Goal: Task Accomplishment & Management: Use online tool/utility

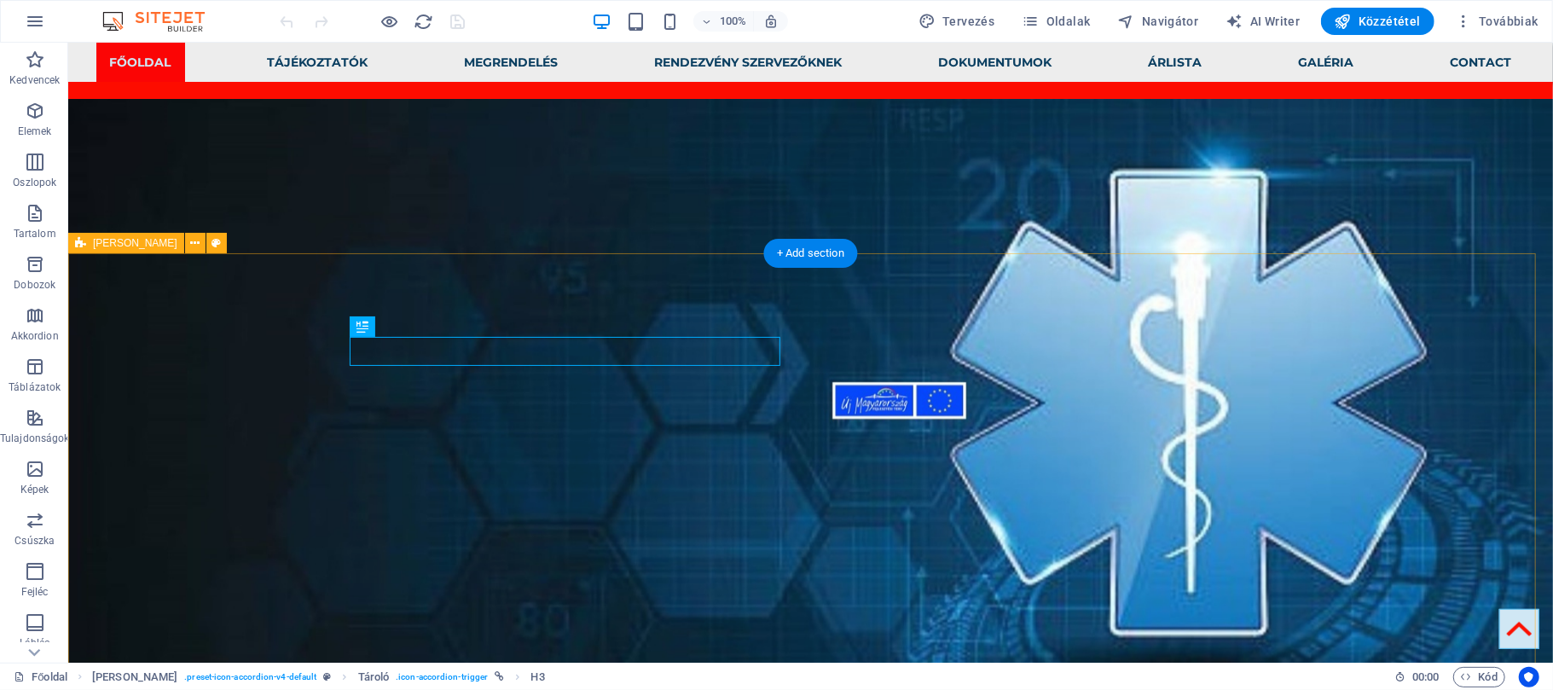
scroll to position [1856, 0]
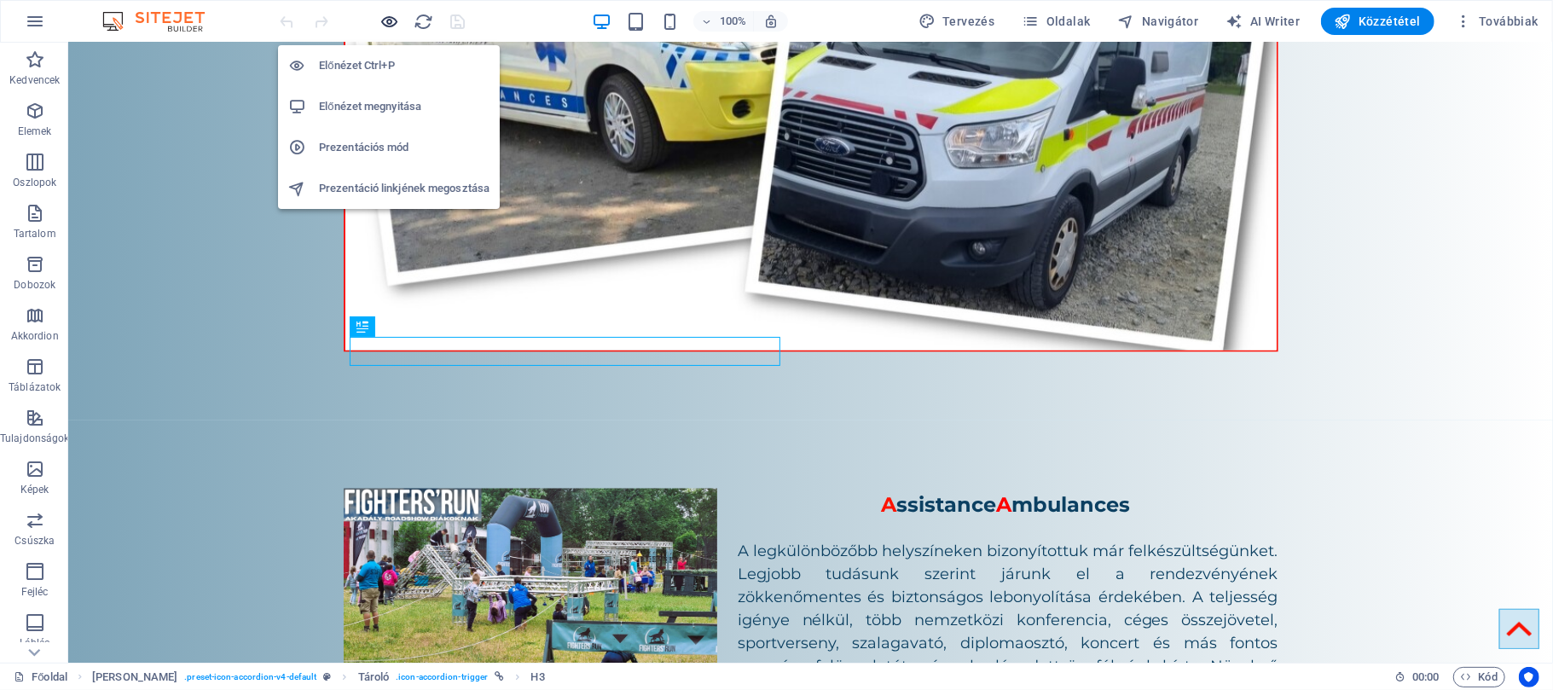
click at [389, 22] on icon "button" at bounding box center [390, 22] width 20 height 20
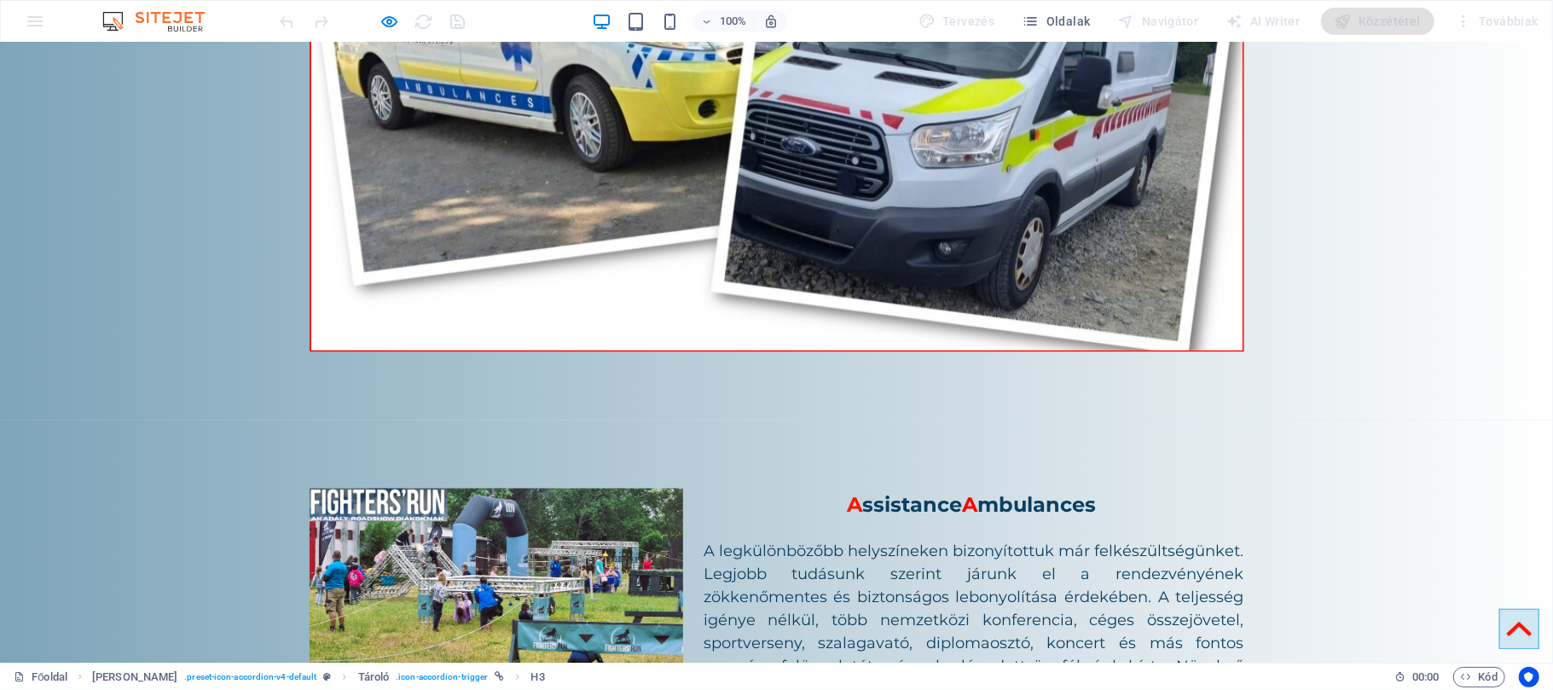
click at [1508, 617] on icon at bounding box center [1519, 628] width 25 height 25
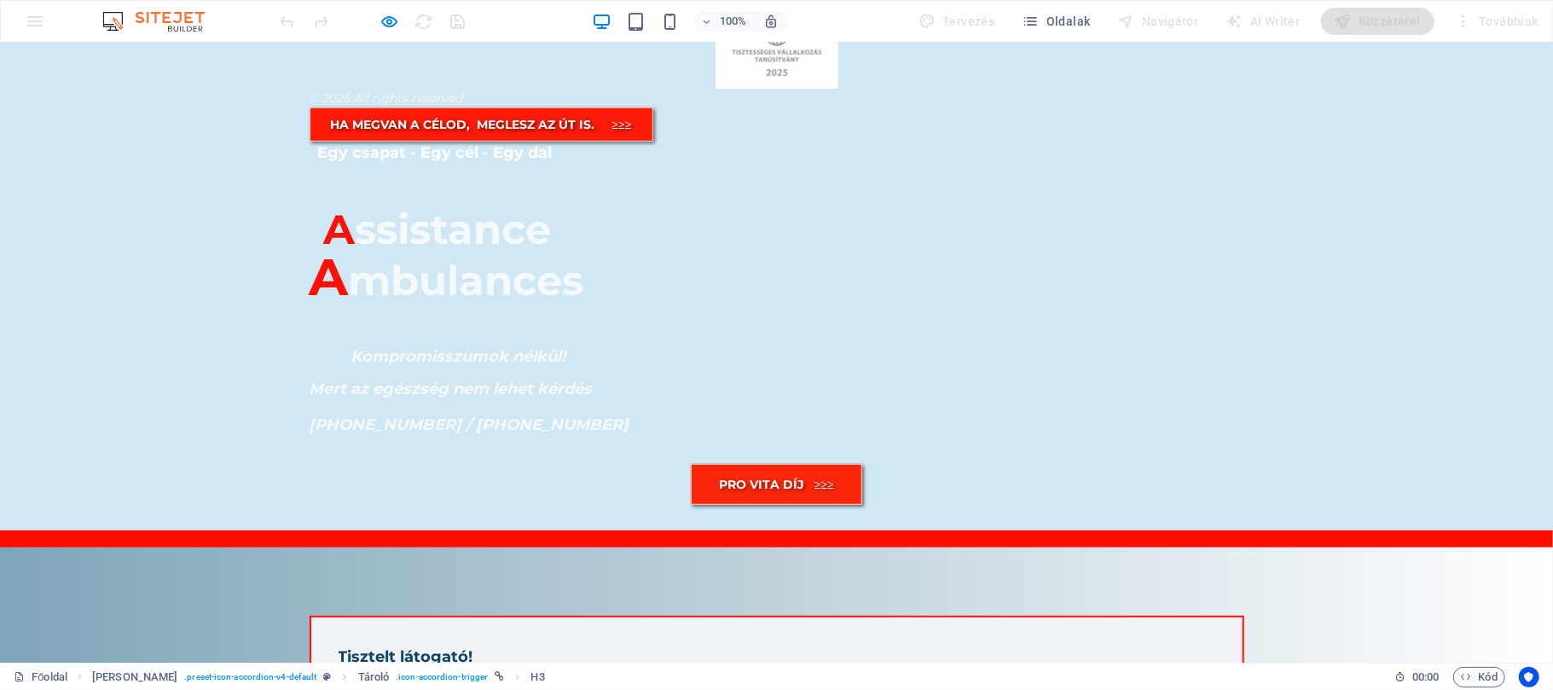
scroll to position [0, 0]
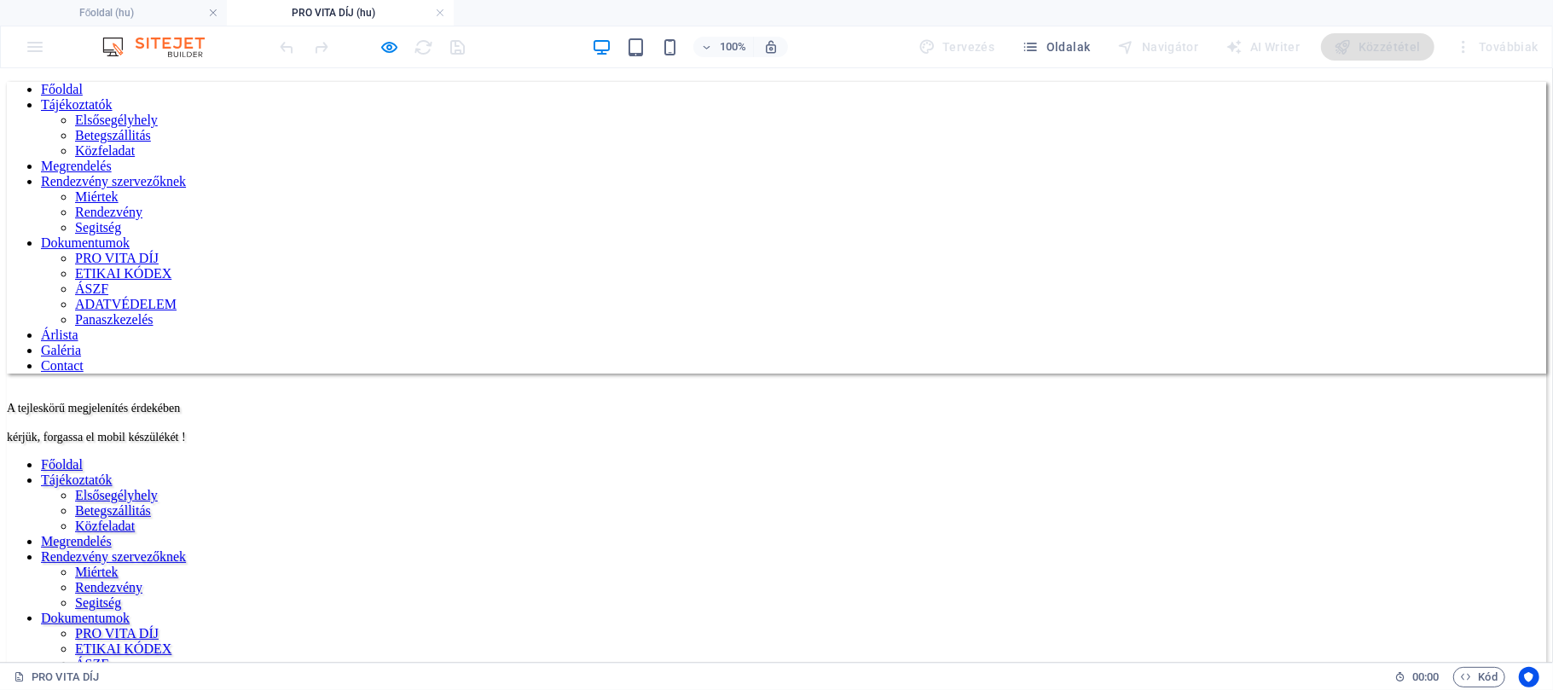
click at [1296, 88] on nav "Főoldal Tájékoztatók Elsősegélyhely Betegszállitás Közfeladat Megrendelés Rende…" at bounding box center [776, 227] width 1539 height 292
click at [392, 46] on icon "button" at bounding box center [390, 48] width 20 height 20
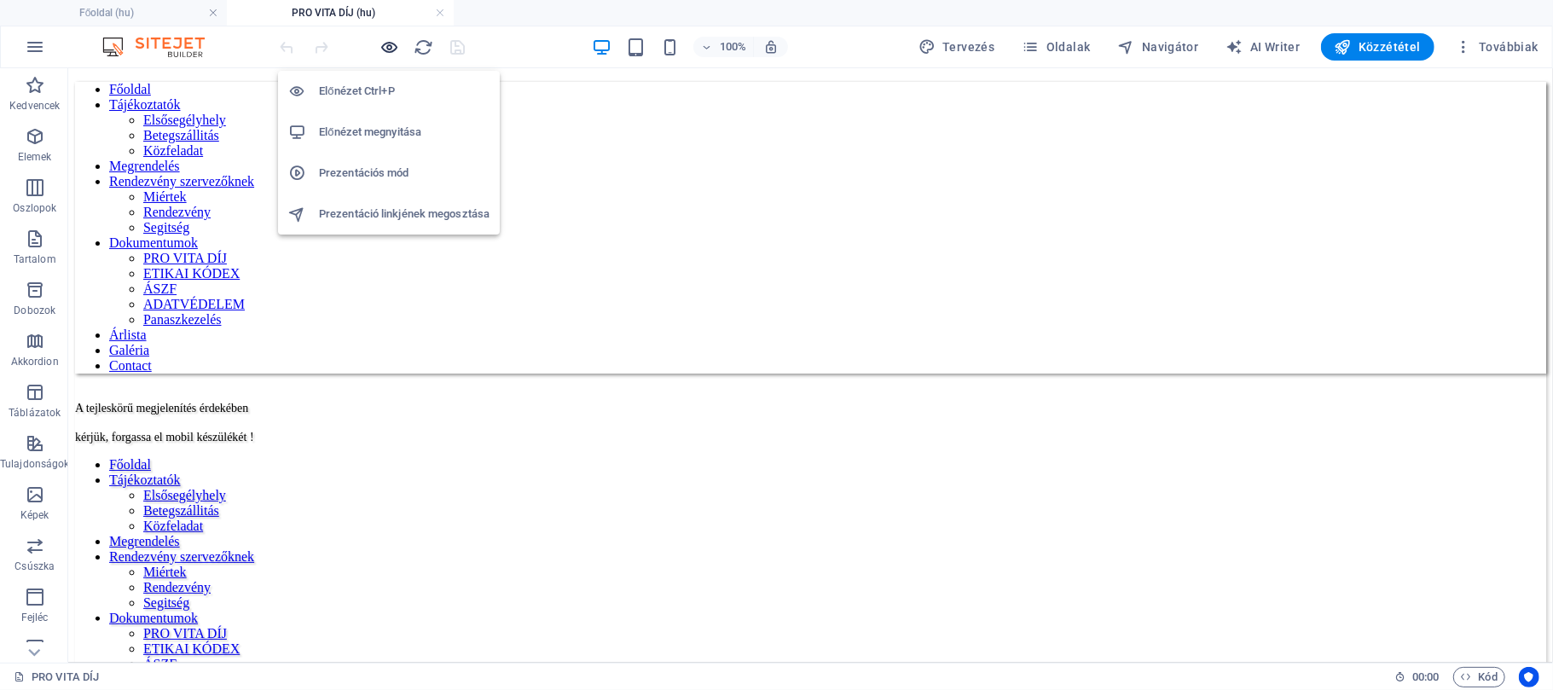
click at [396, 45] on icon "button" at bounding box center [390, 48] width 20 height 20
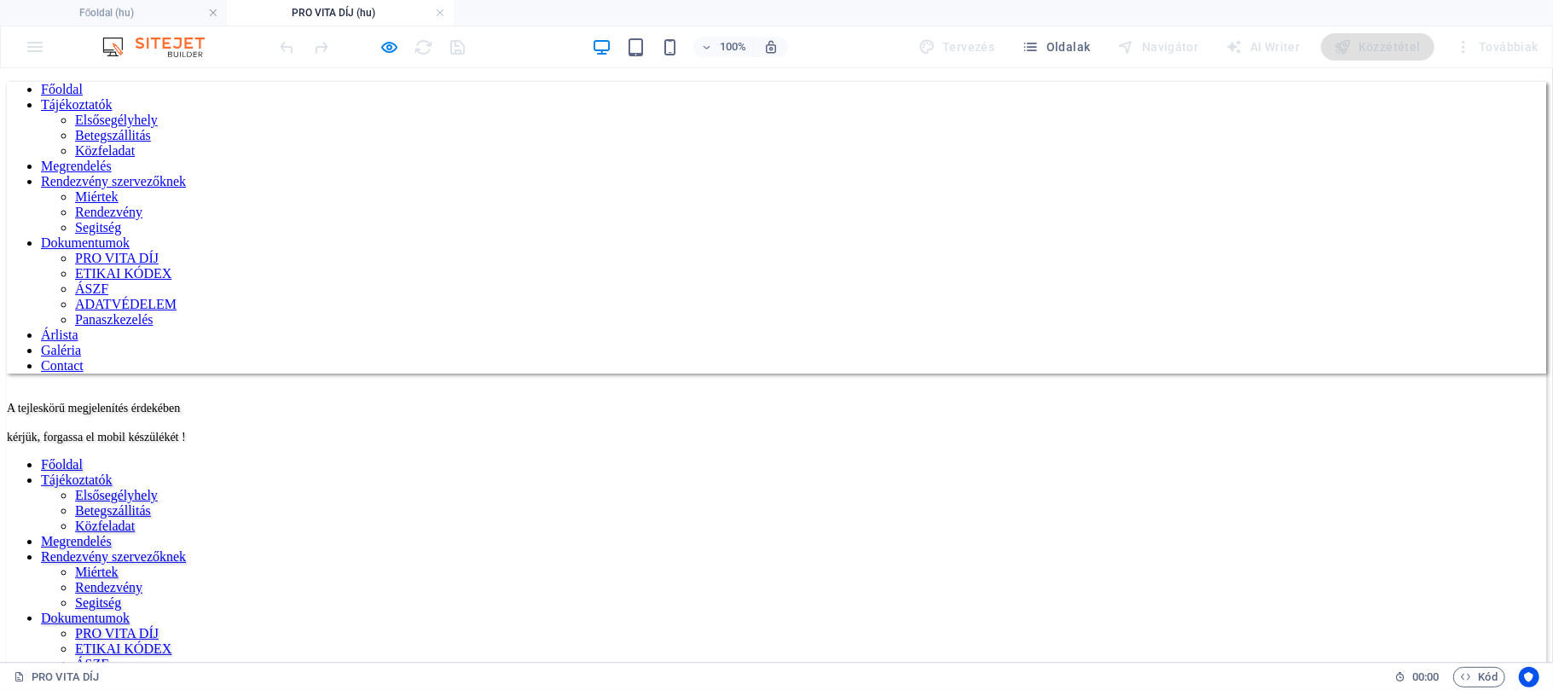
click at [81, 342] on link "Galéria" at bounding box center [61, 349] width 40 height 14
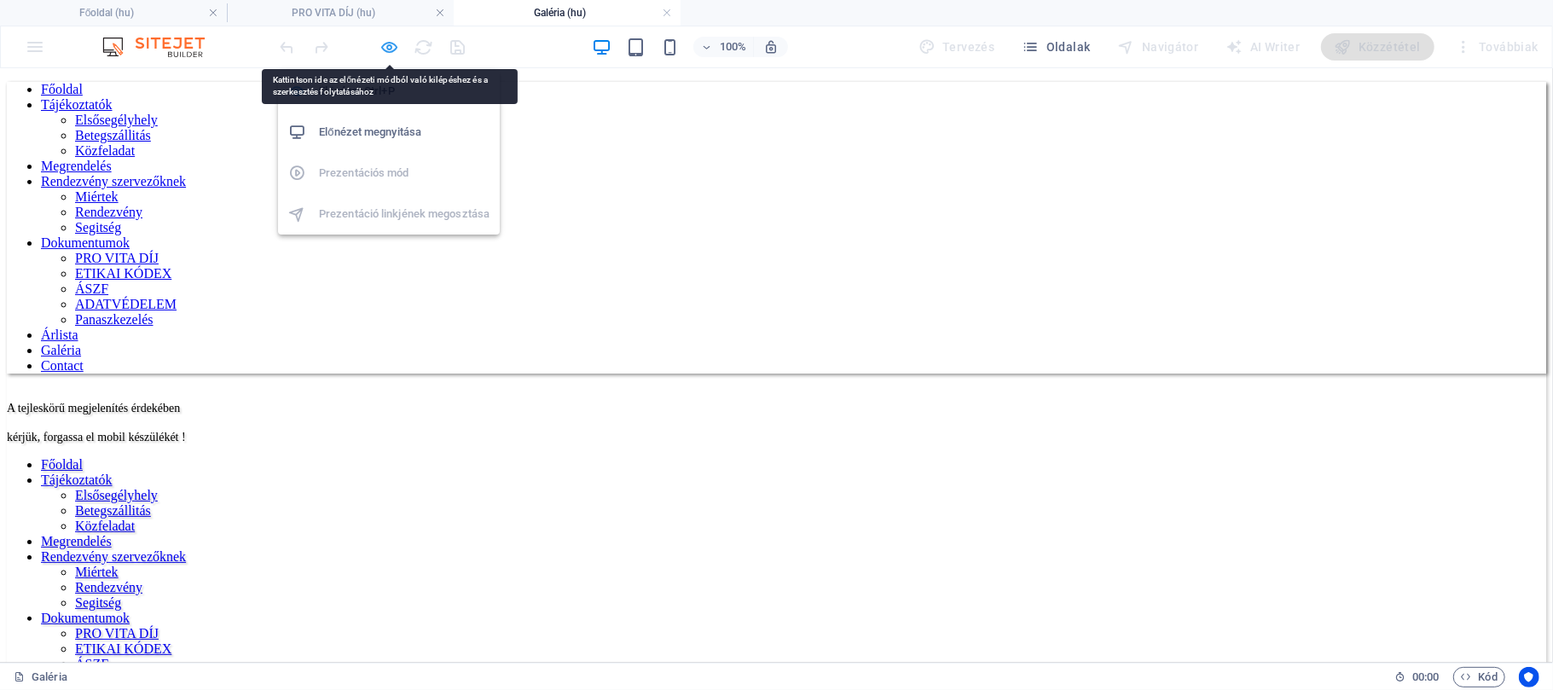
click at [383, 46] on icon "button" at bounding box center [390, 48] width 20 height 20
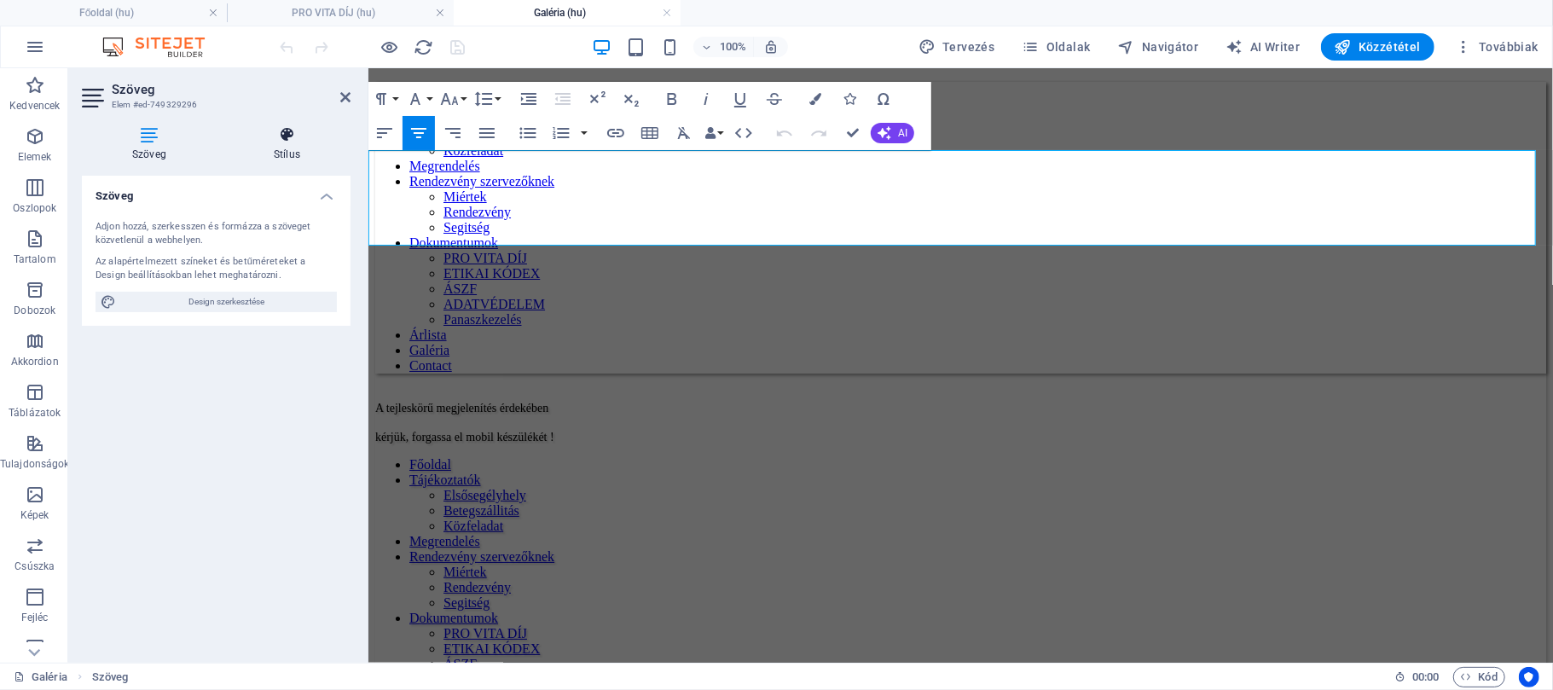
click at [281, 155] on h4 "Stílus" at bounding box center [286, 144] width 127 height 36
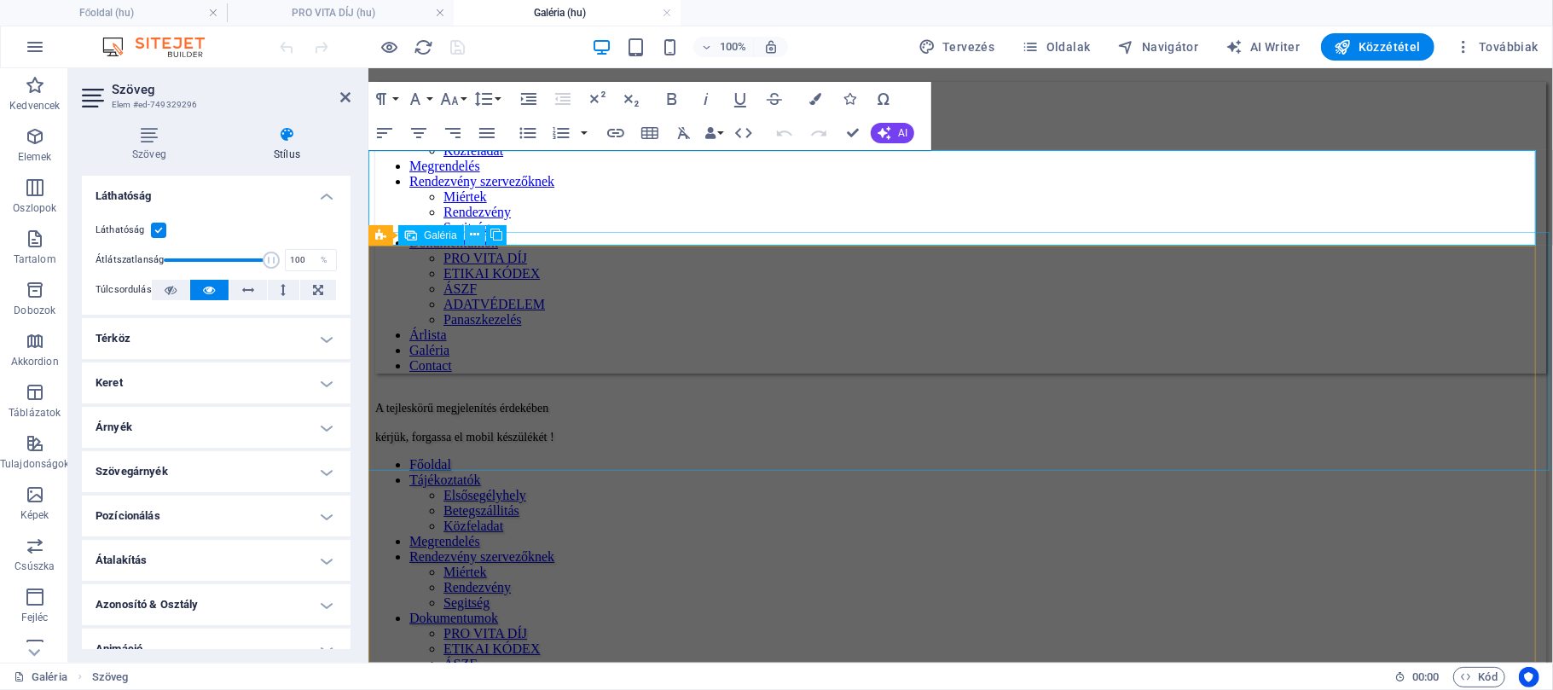
click at [476, 232] on icon at bounding box center [474, 235] width 9 height 18
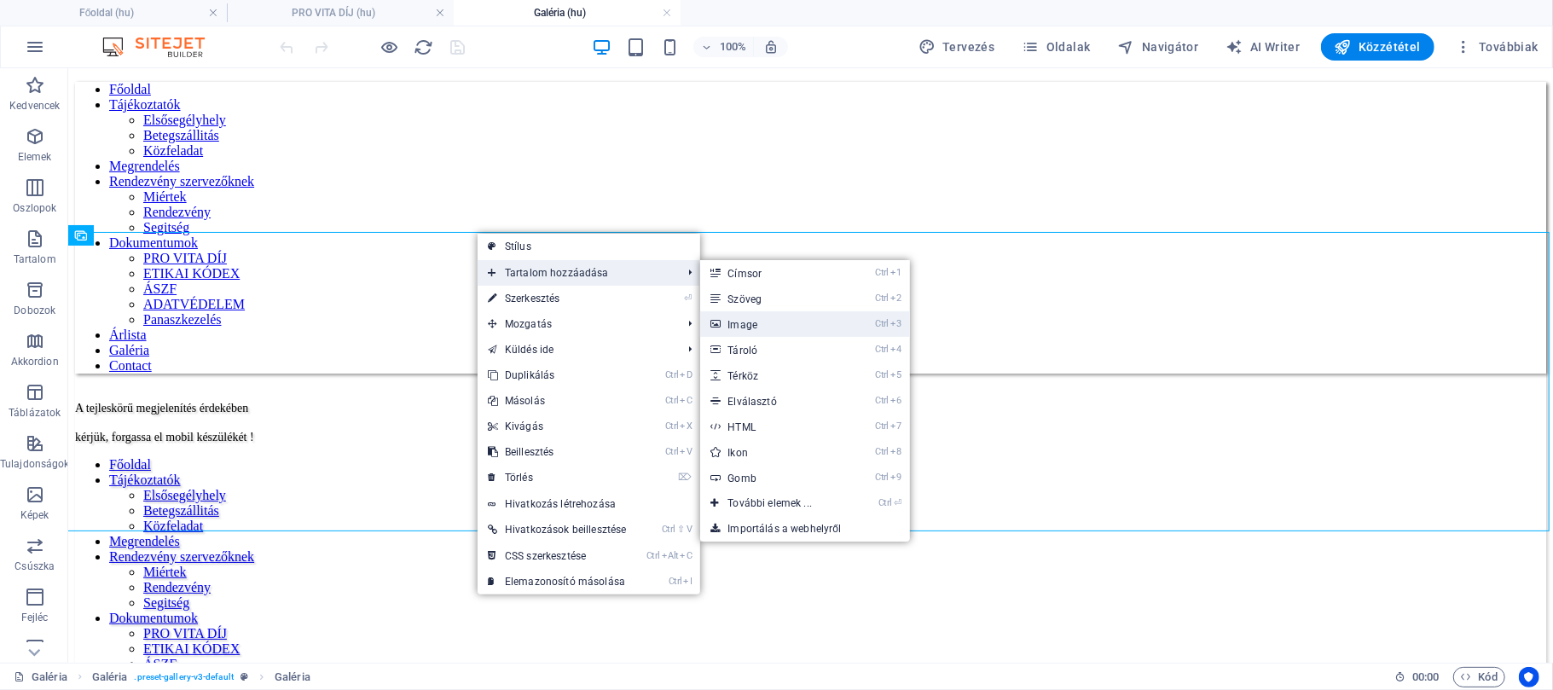
click at [724, 317] on link "Ctrl 3 Image" at bounding box center [773, 324] width 146 height 26
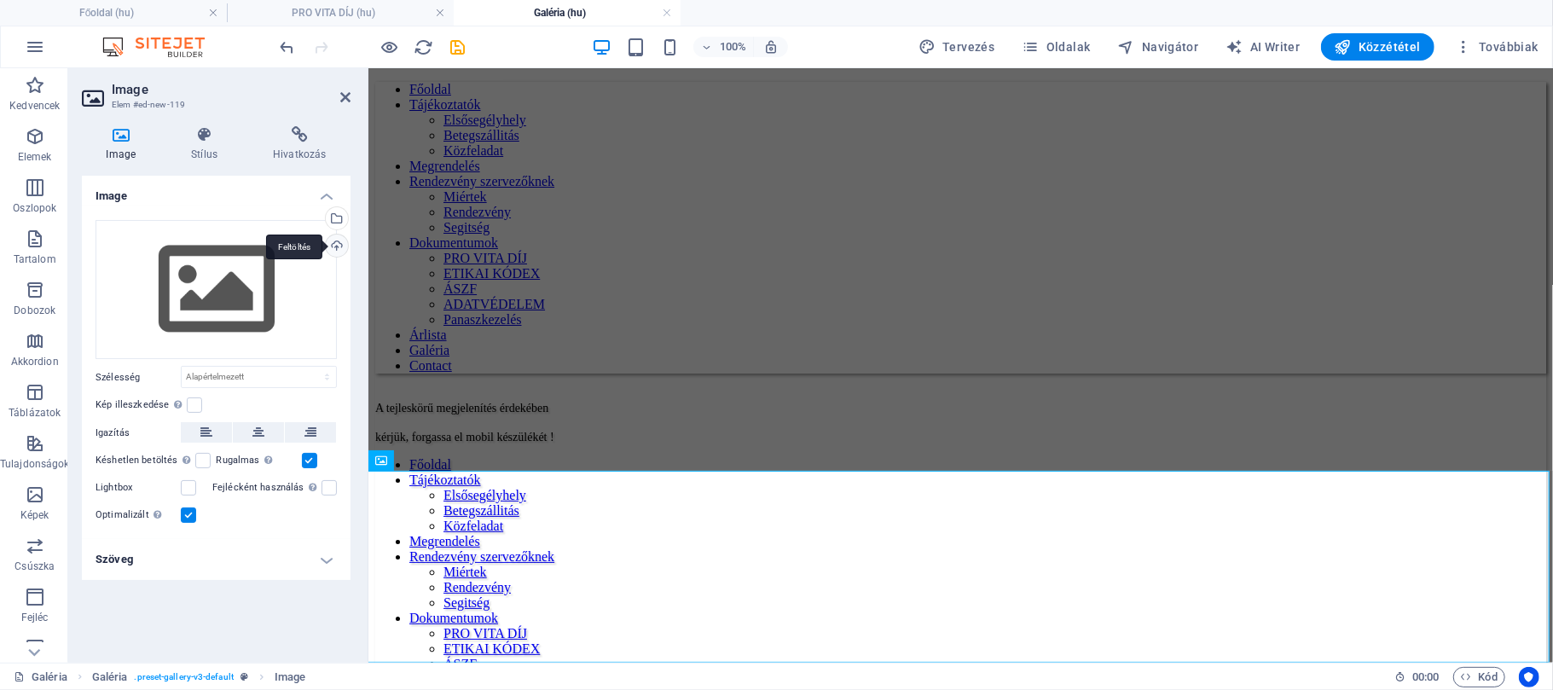
click at [336, 244] on div "Feltöltés" at bounding box center [335, 247] width 26 height 26
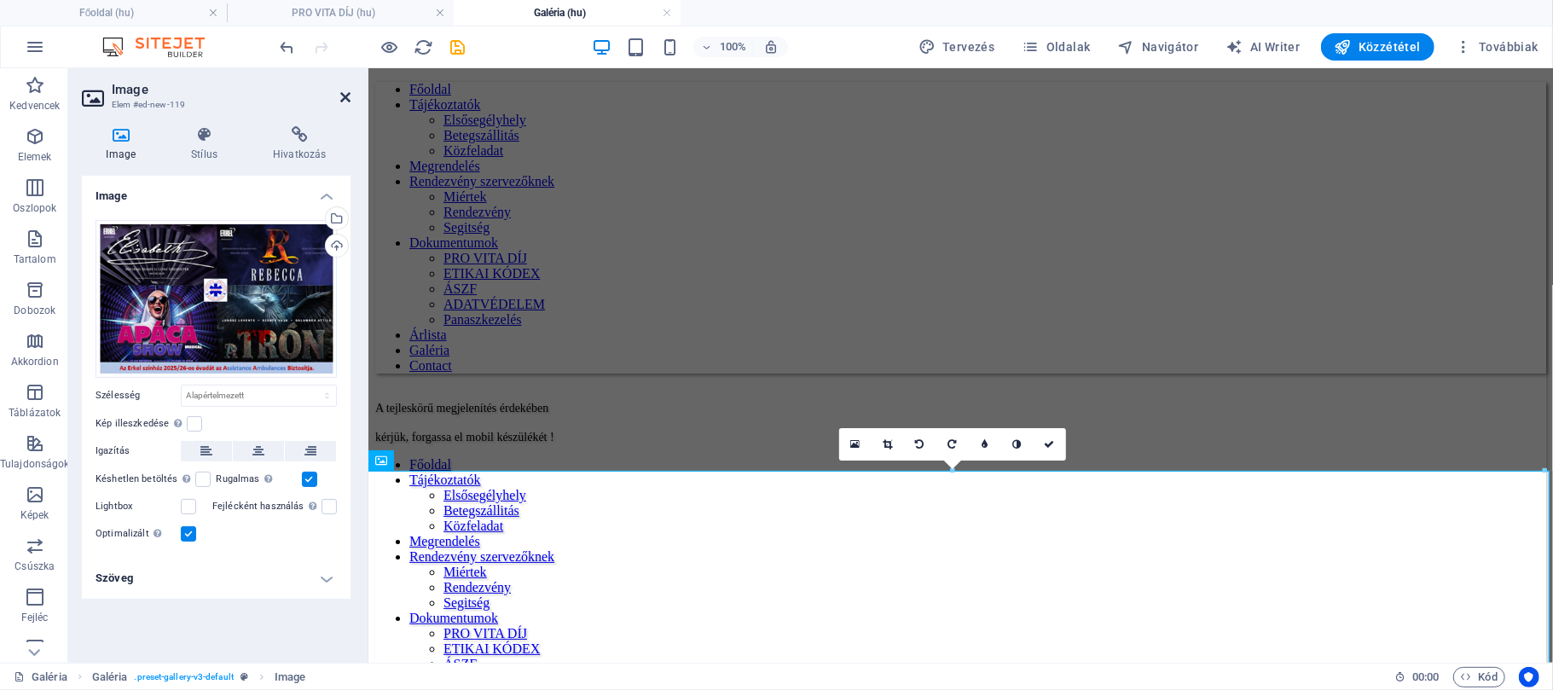
click at [344, 97] on icon at bounding box center [345, 97] width 10 height 14
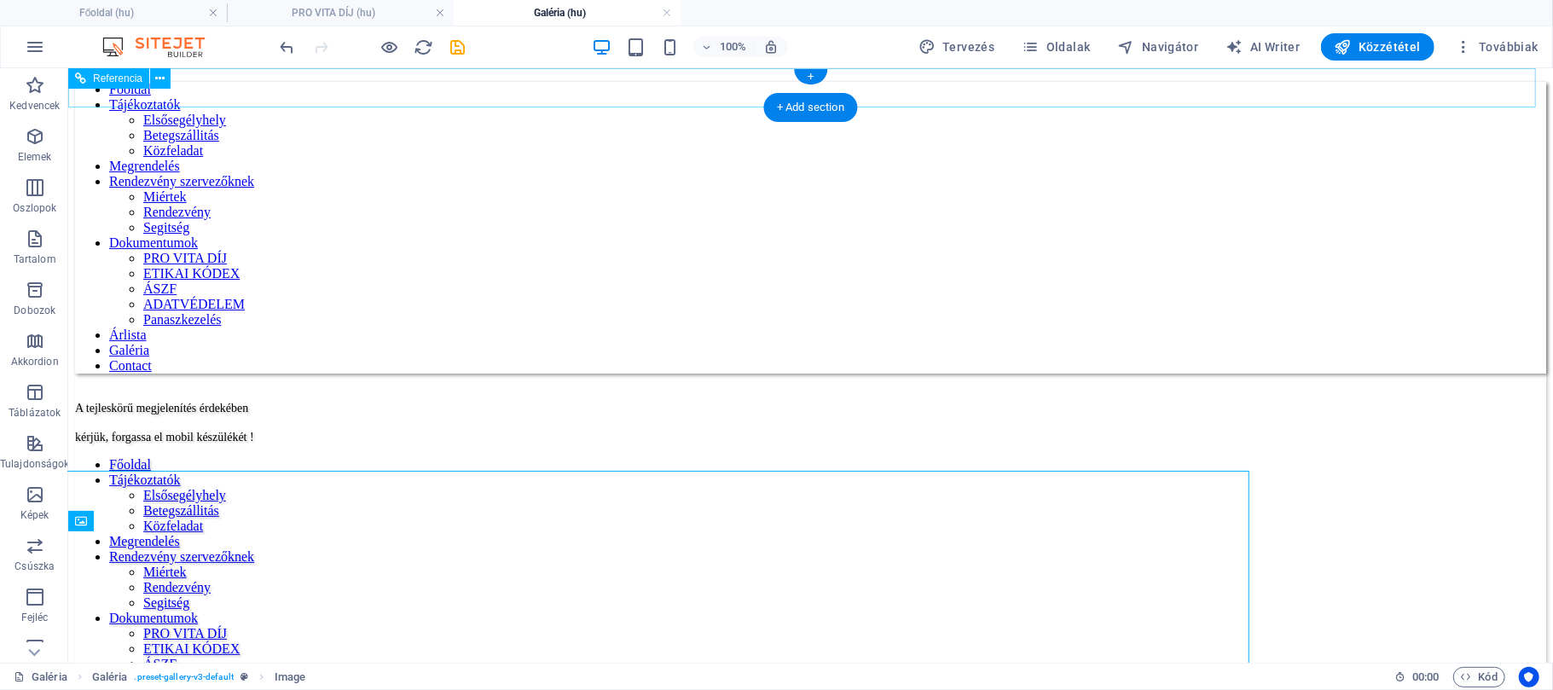
click at [344, 96] on nav "Főoldal Tájékoztatók Elsősegélyhely Betegszállitás Közfeladat Megrendelés Rende…" at bounding box center [809, 227] width 1471 height 292
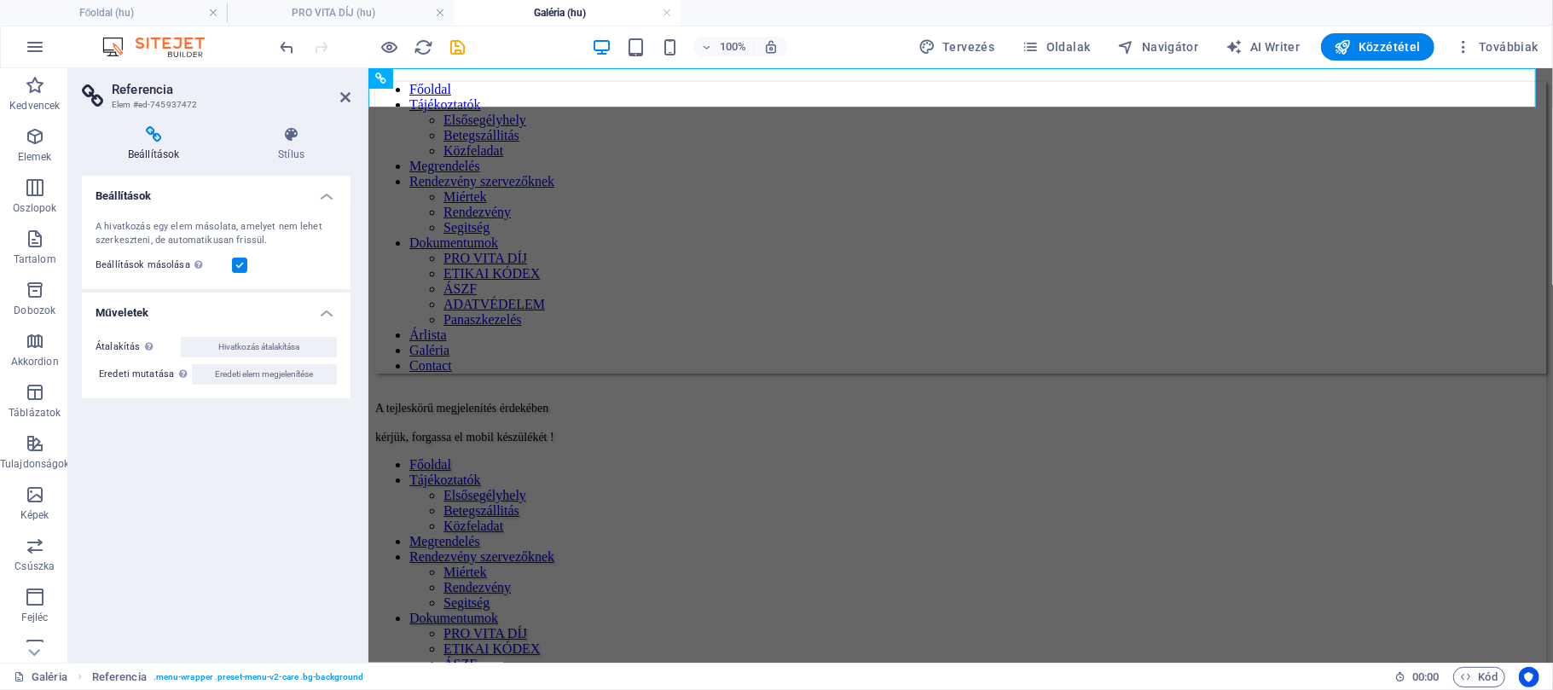
click at [344, 97] on icon at bounding box center [345, 97] width 10 height 14
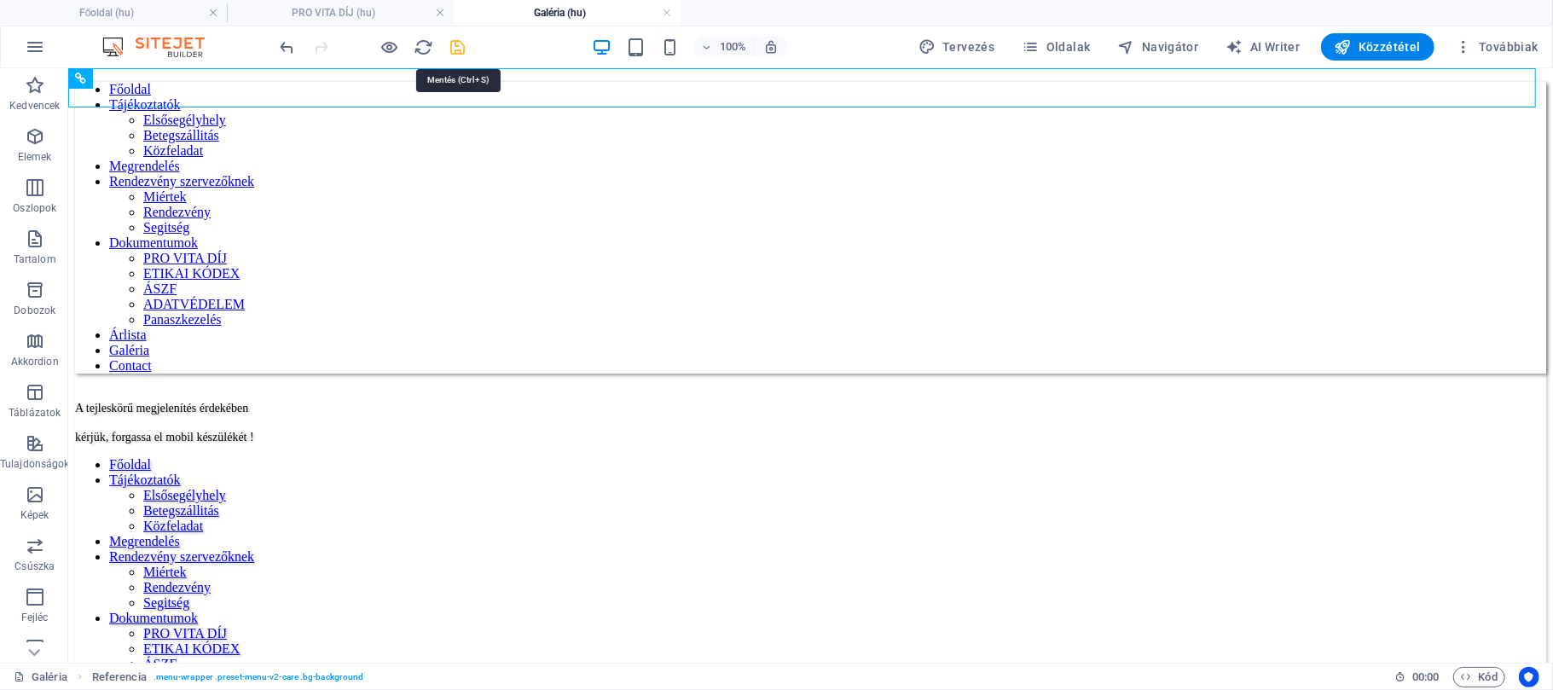
click at [454, 48] on icon "save" at bounding box center [459, 48] width 20 height 20
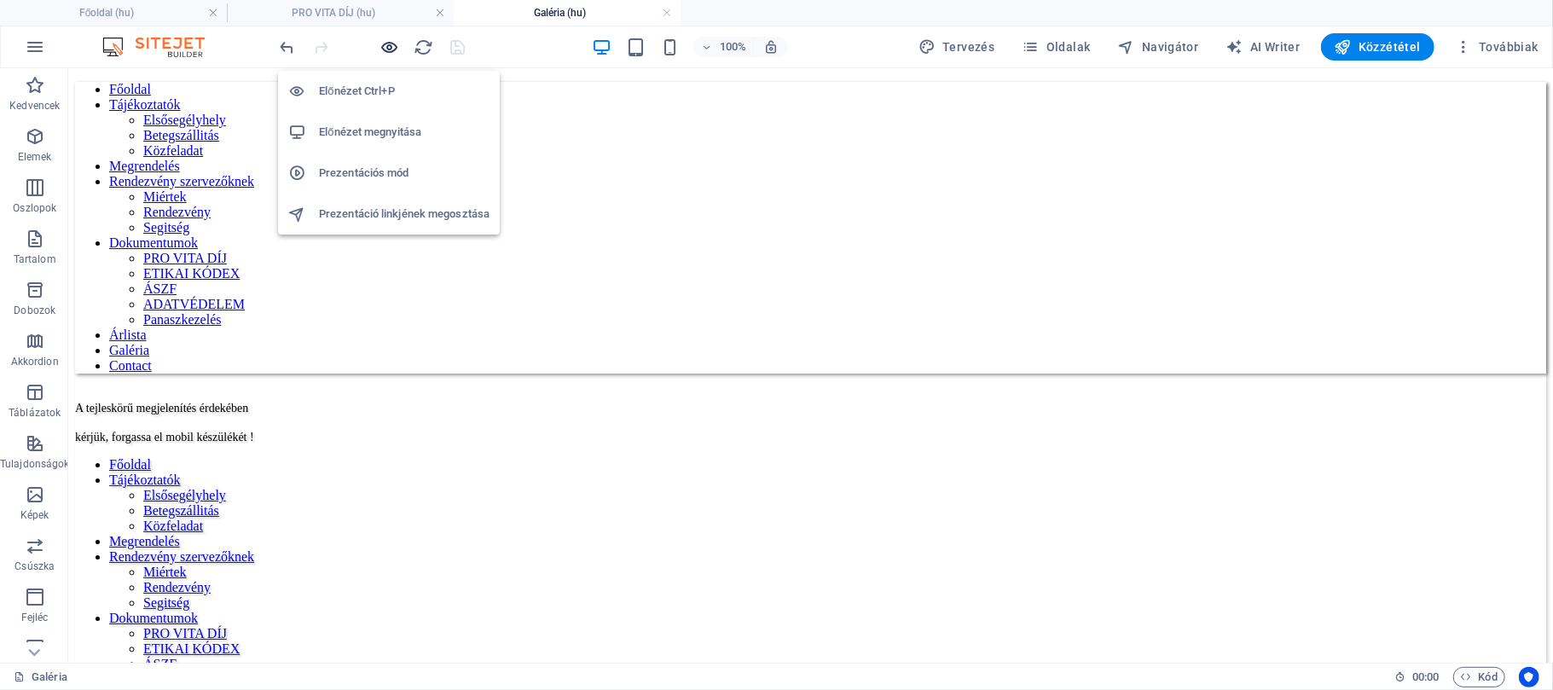
click at [391, 45] on icon "button" at bounding box center [390, 48] width 20 height 20
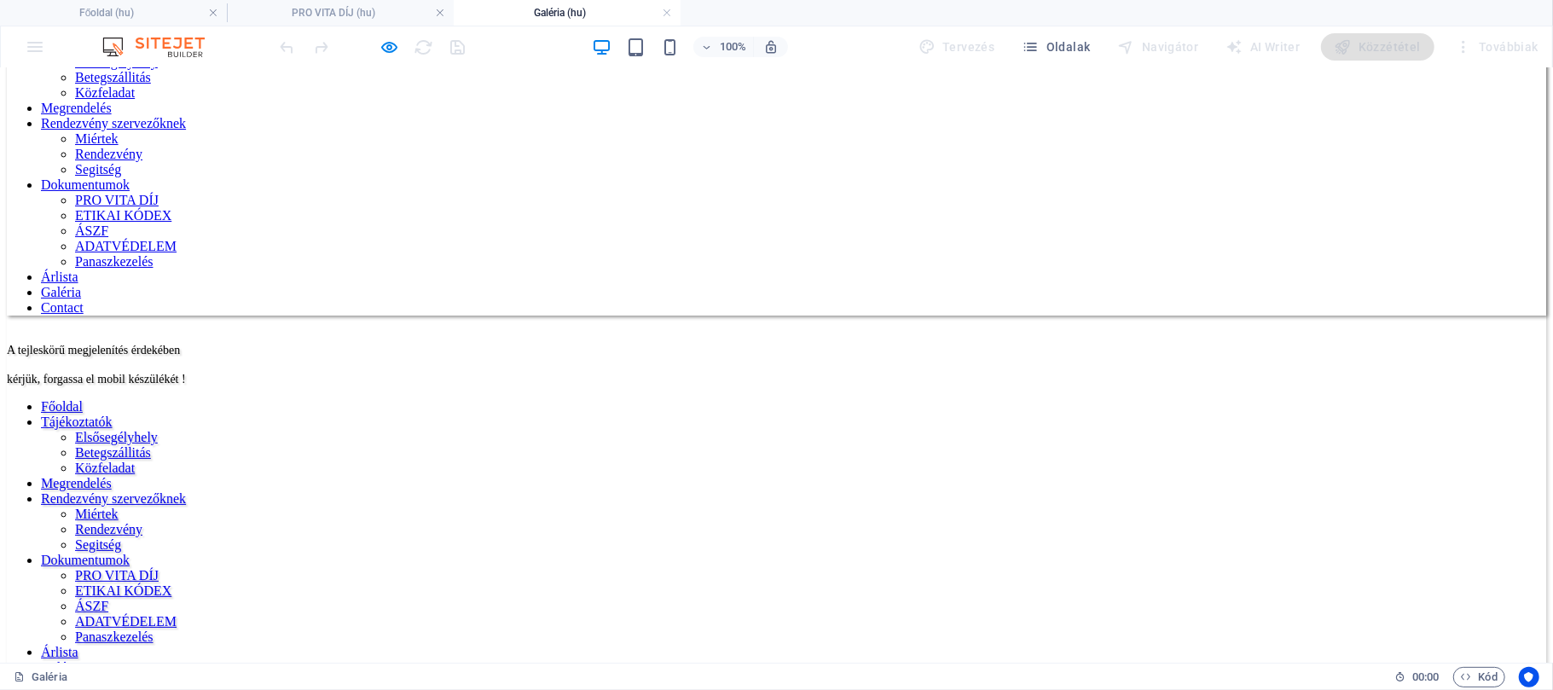
scroll to position [12, 0]
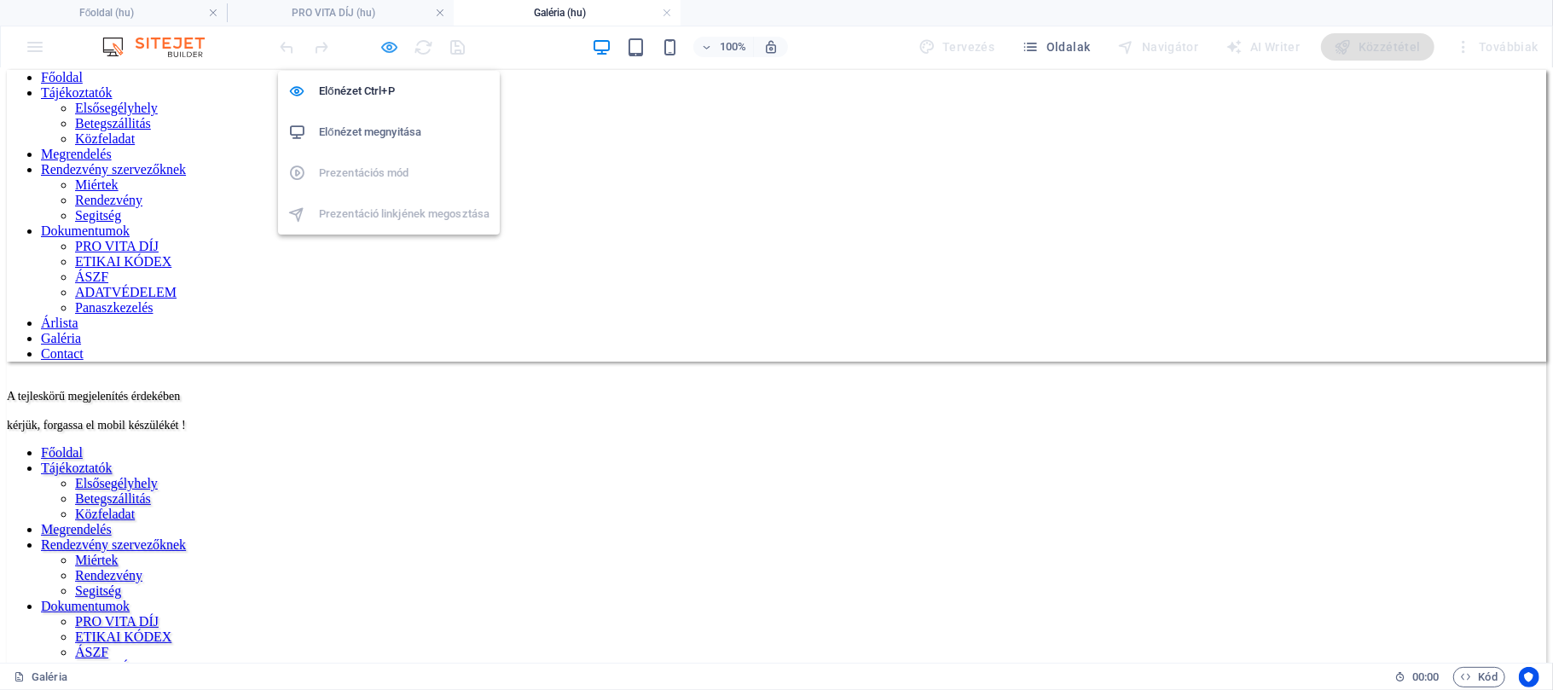
click at [390, 45] on icon "button" at bounding box center [390, 48] width 20 height 20
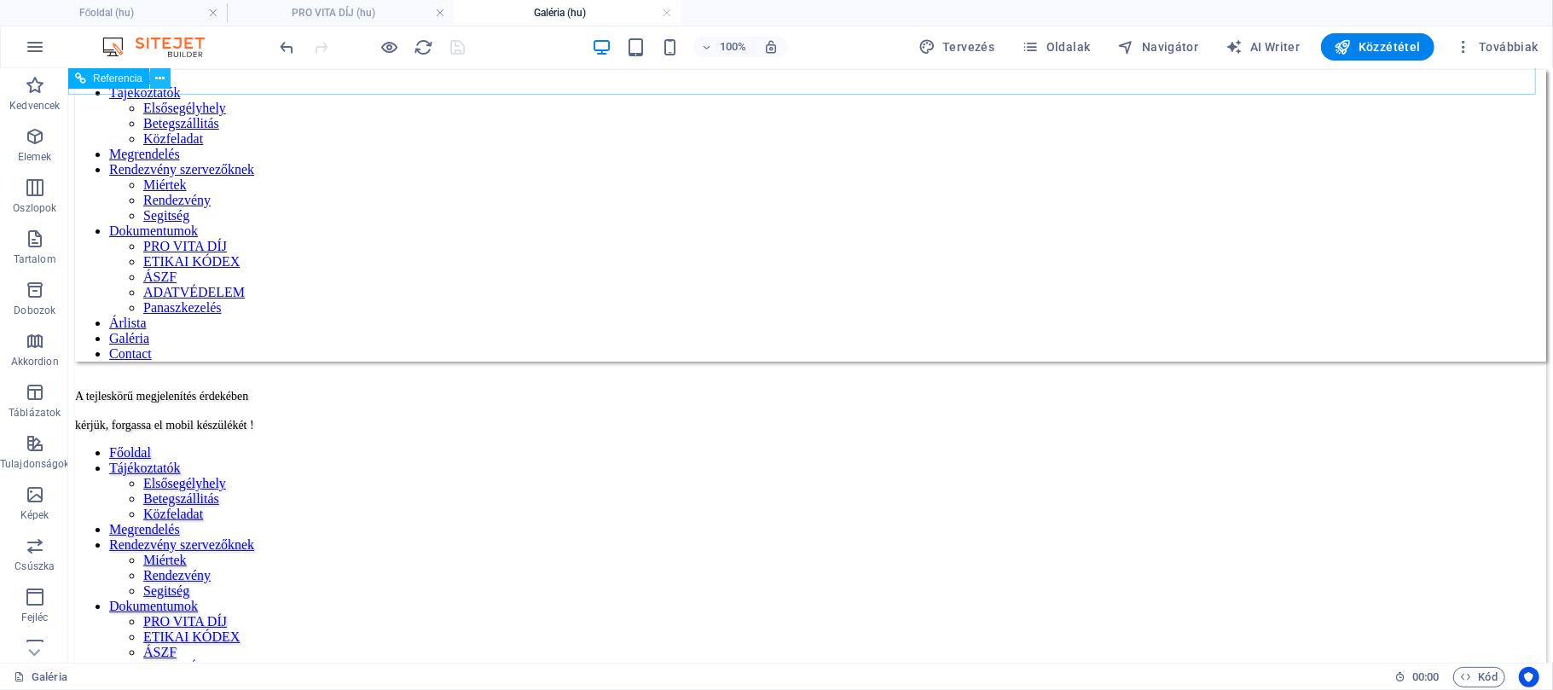
click at [153, 75] on button at bounding box center [160, 78] width 20 height 20
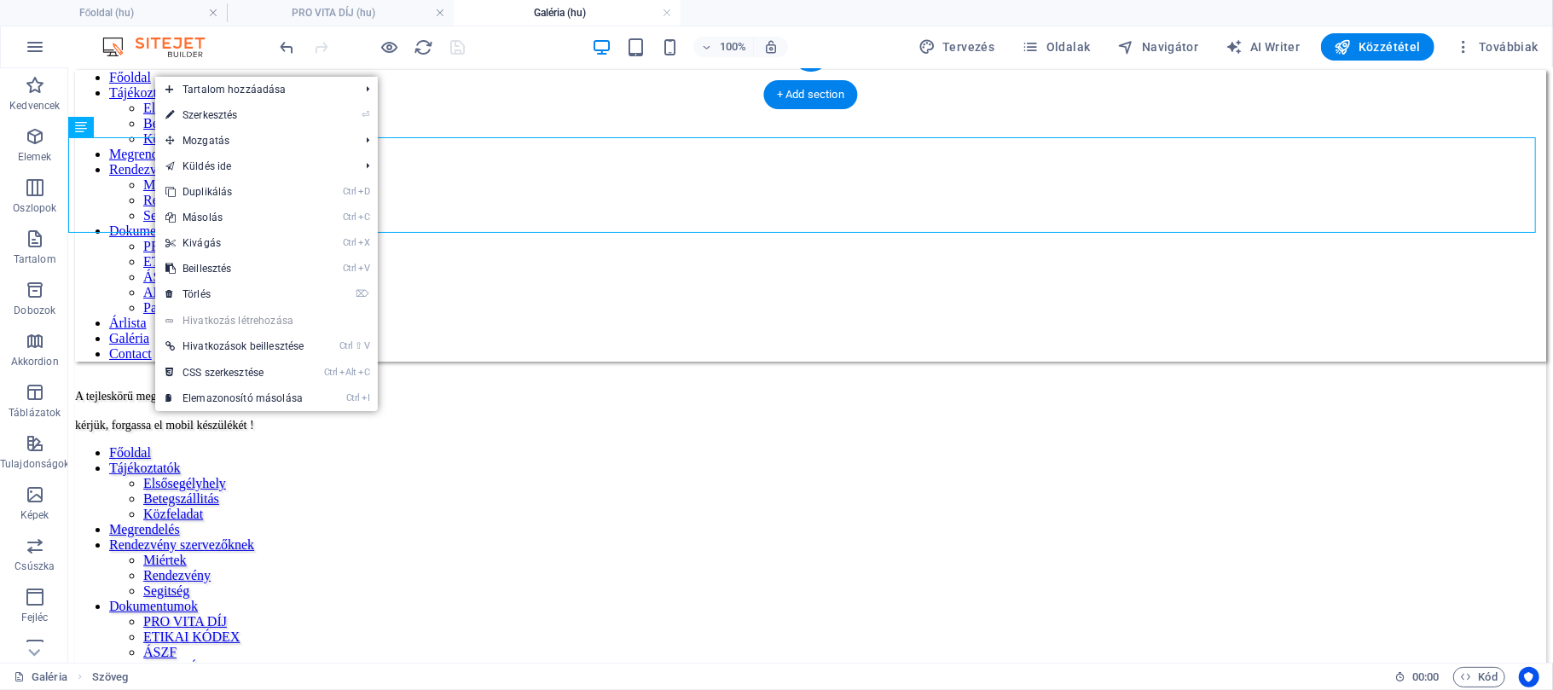
scroll to position [0, 0]
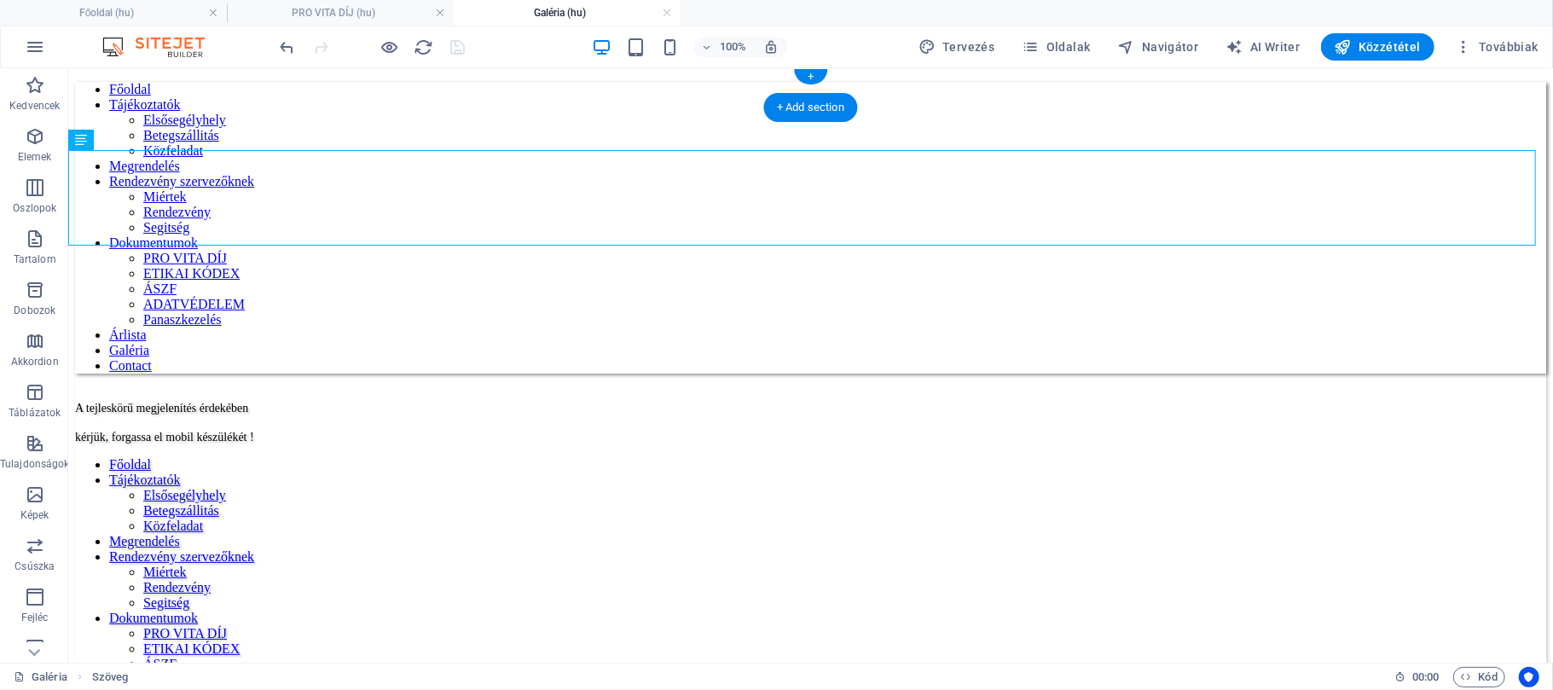
drag, startPoint x: 132, startPoint y: 144, endPoint x: 129, endPoint y: 79, distance: 64.9
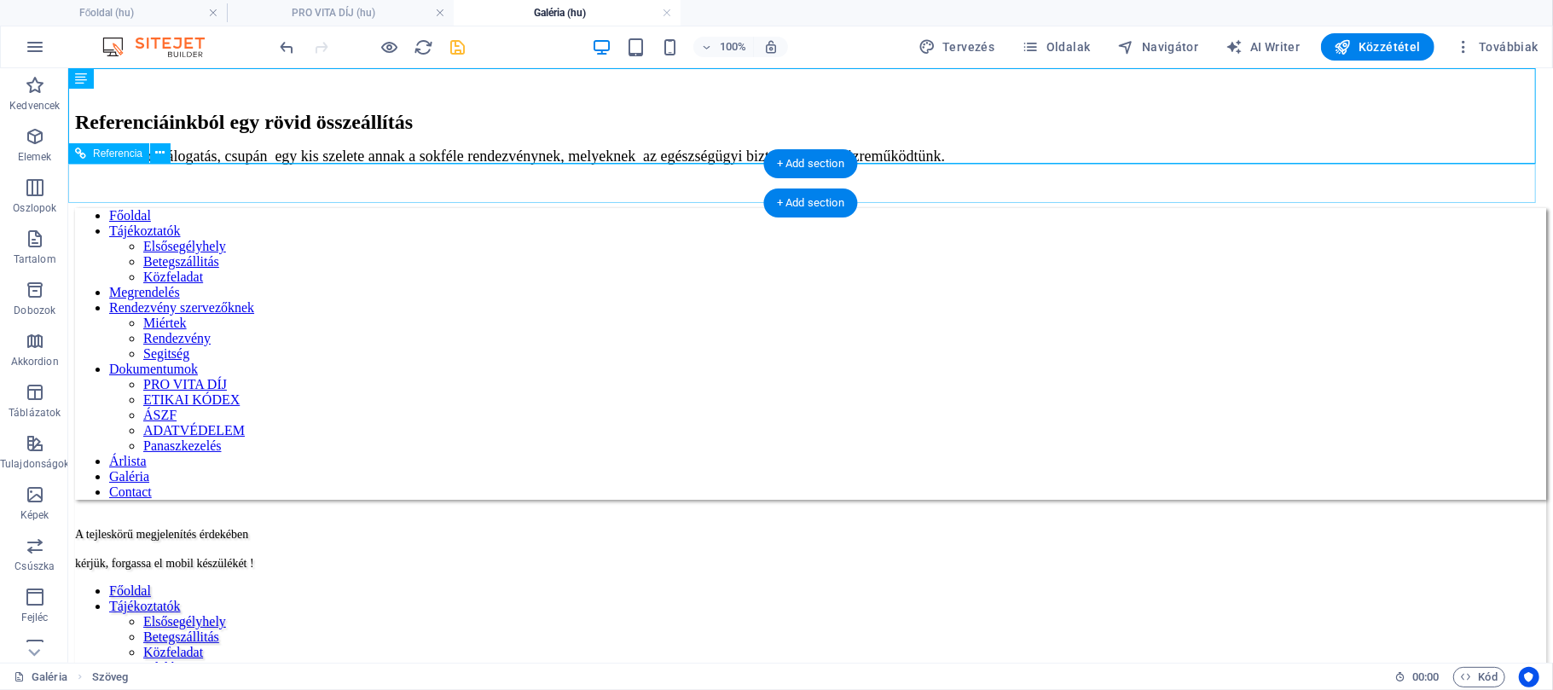
click at [137, 207] on nav "Főoldal Tájékoztatók Elsősegélyhely Betegszállitás Közfeladat Megrendelés Rende…" at bounding box center [809, 353] width 1471 height 292
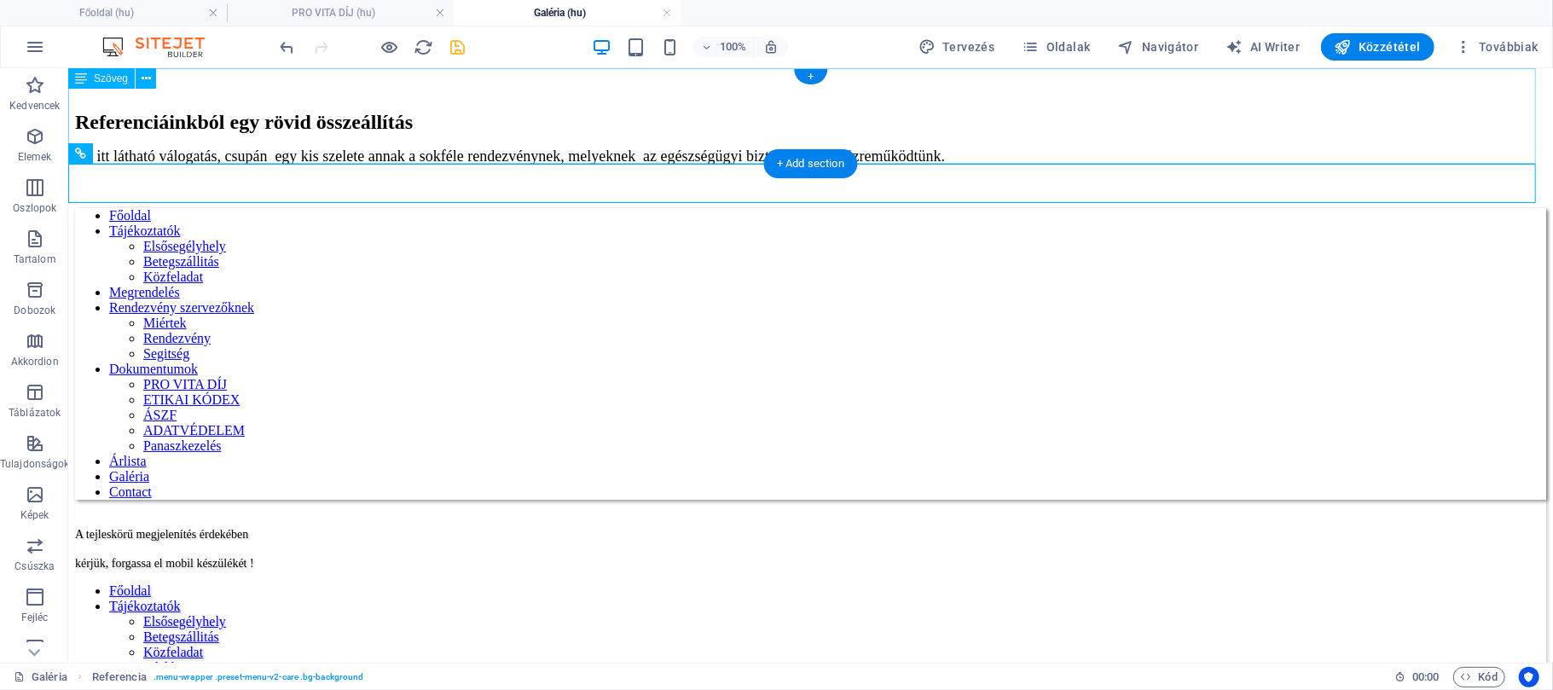
drag, startPoint x: 136, startPoint y: 161, endPoint x: 143, endPoint y: 117, distance: 44.9
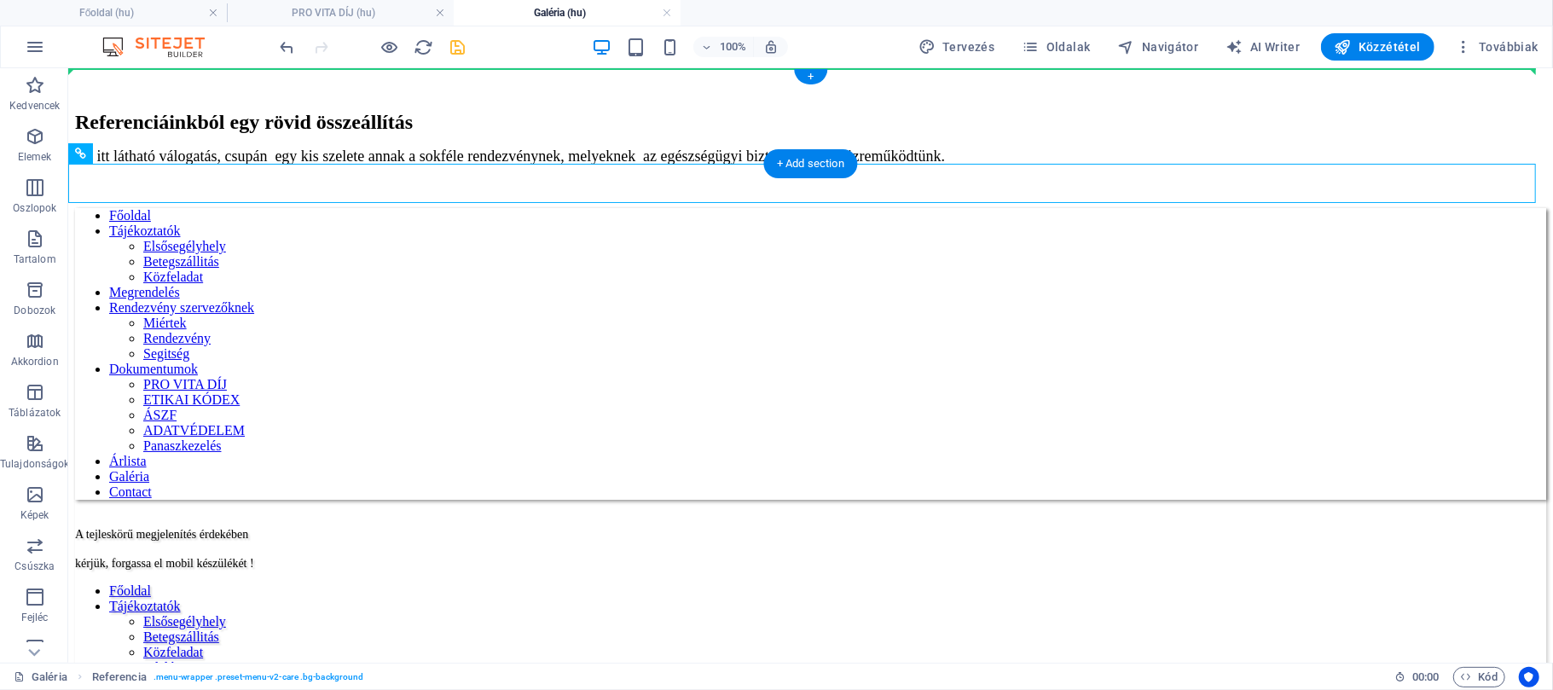
drag, startPoint x: 211, startPoint y: 229, endPoint x: 153, endPoint y: 92, distance: 148.2
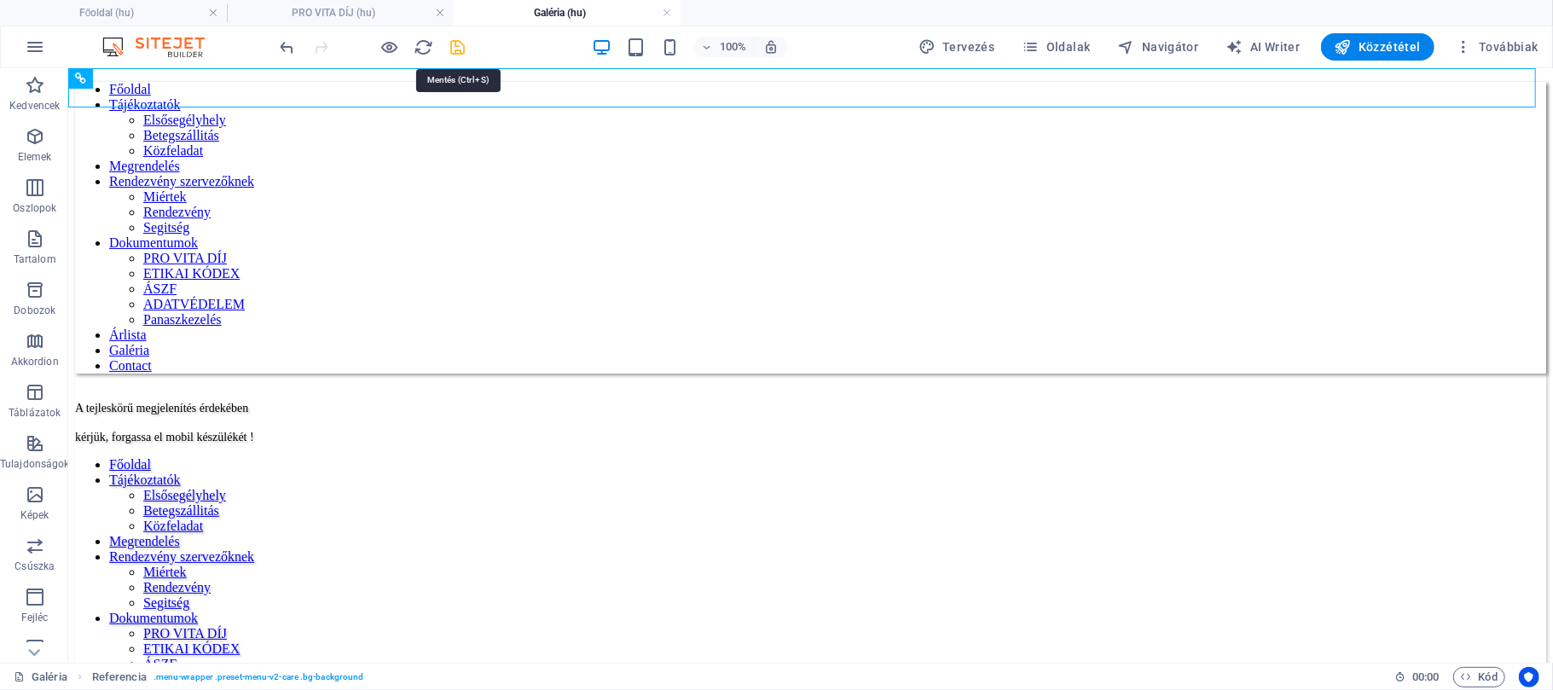
click at [458, 46] on icon "save" at bounding box center [459, 48] width 20 height 20
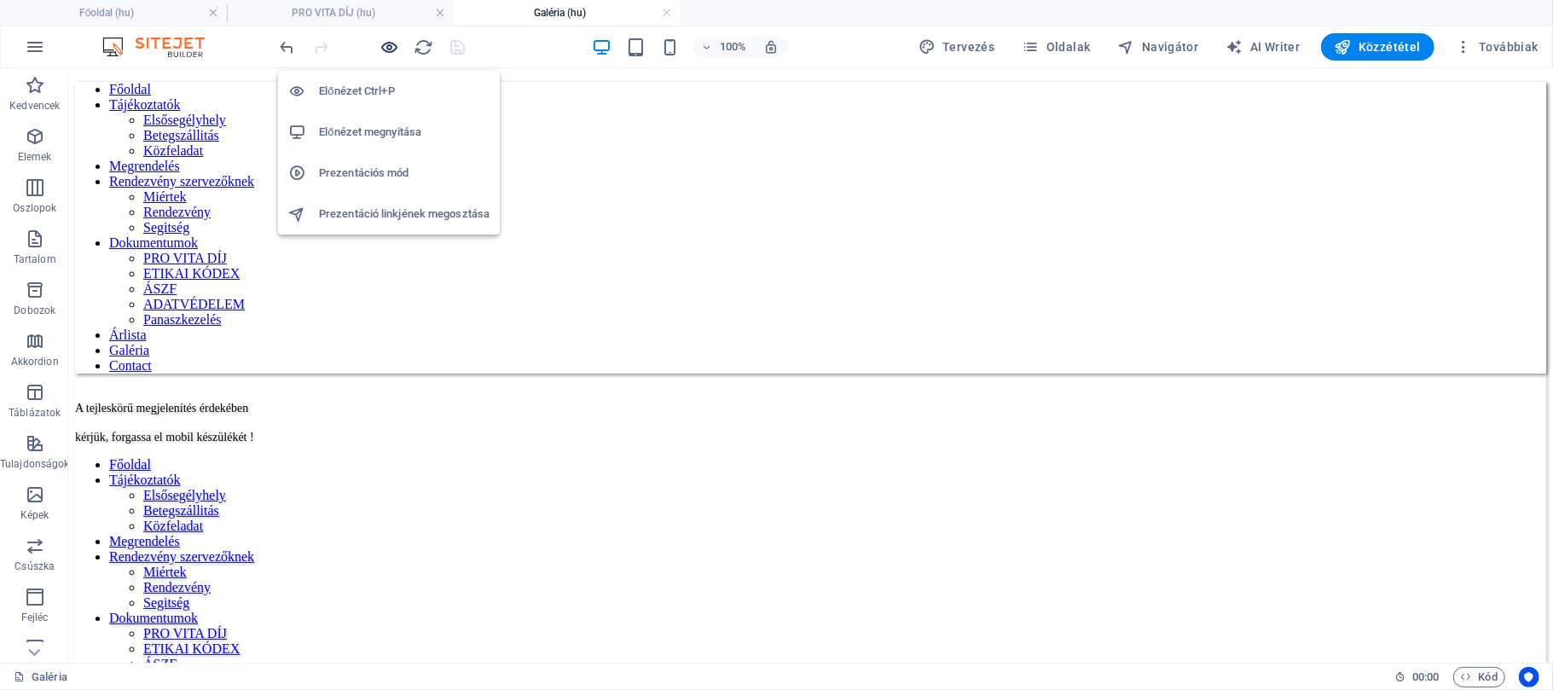
click at [387, 45] on icon "button" at bounding box center [390, 48] width 20 height 20
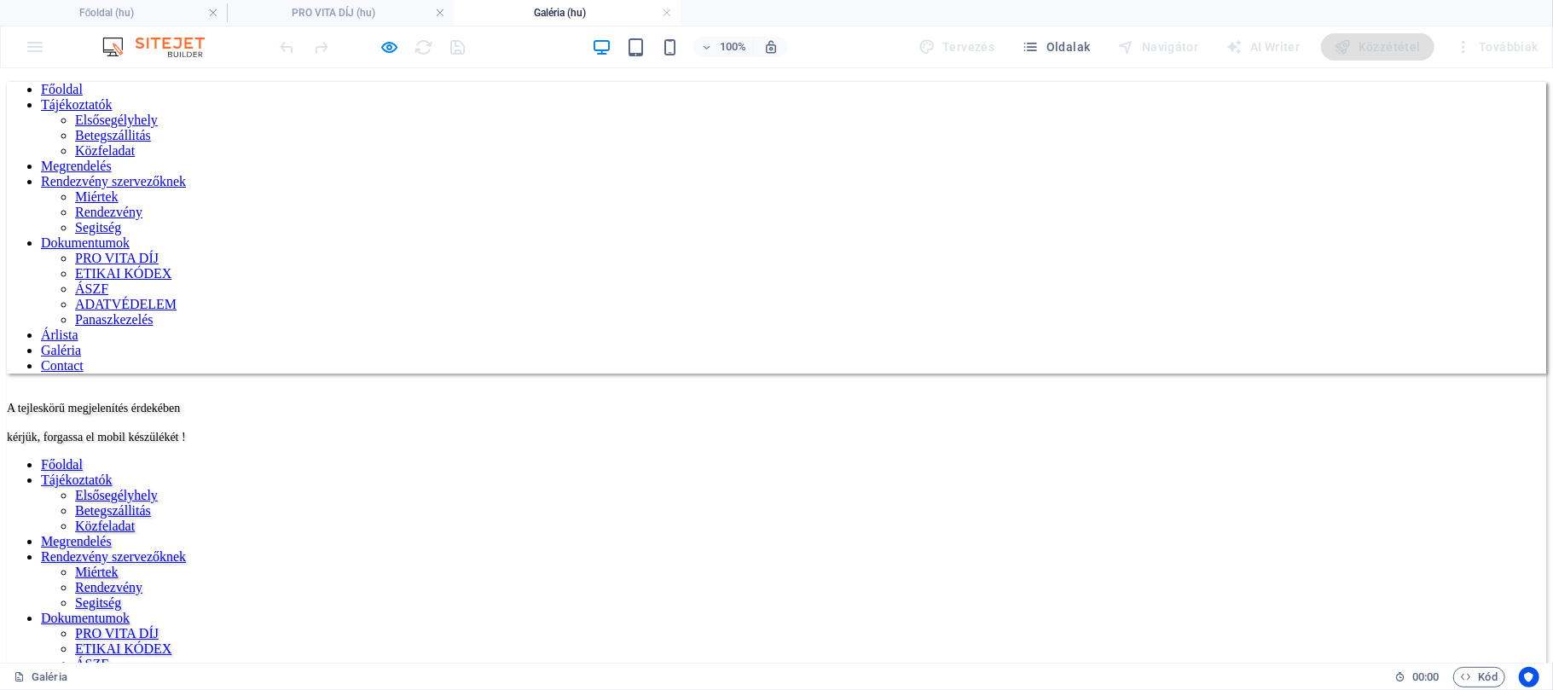
click at [83, 88] on link "Főoldal" at bounding box center [62, 88] width 42 height 14
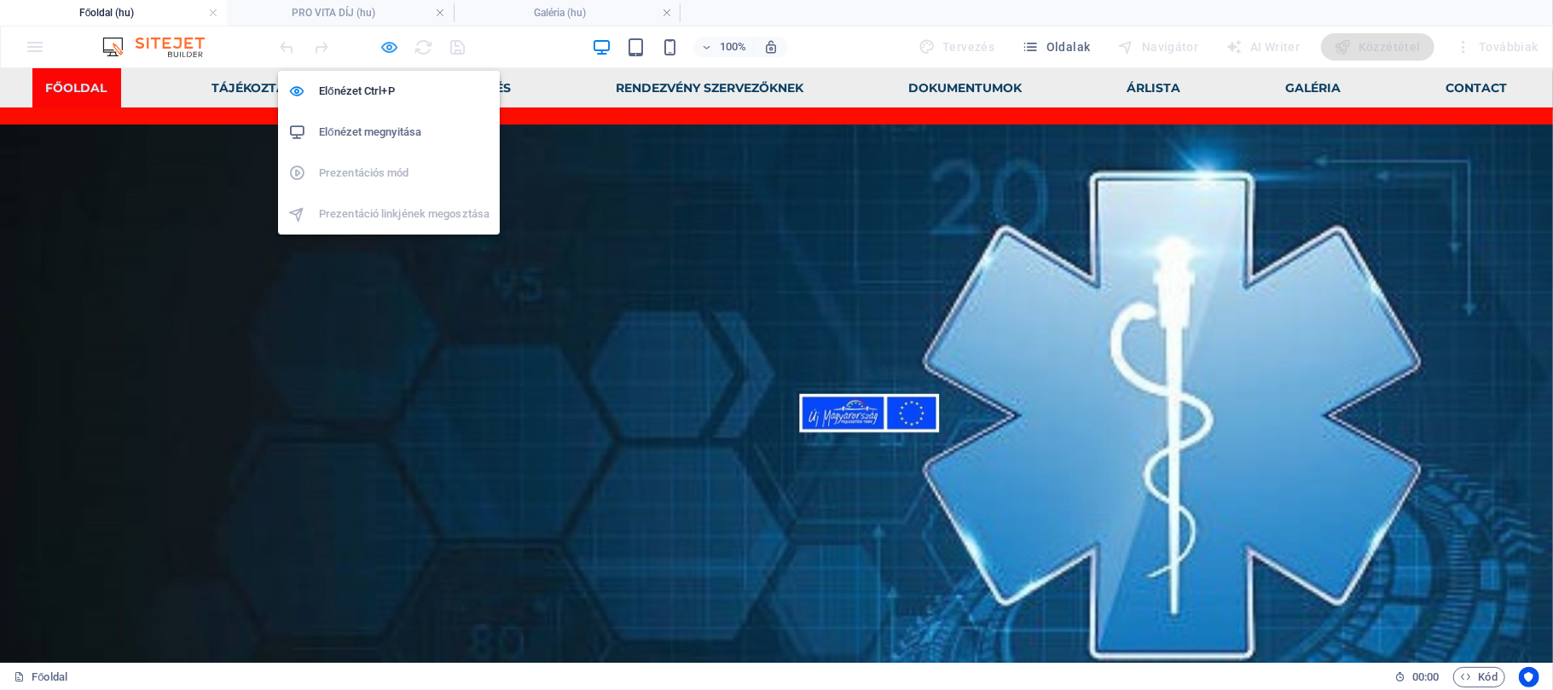
click at [392, 44] on icon "button" at bounding box center [390, 48] width 20 height 20
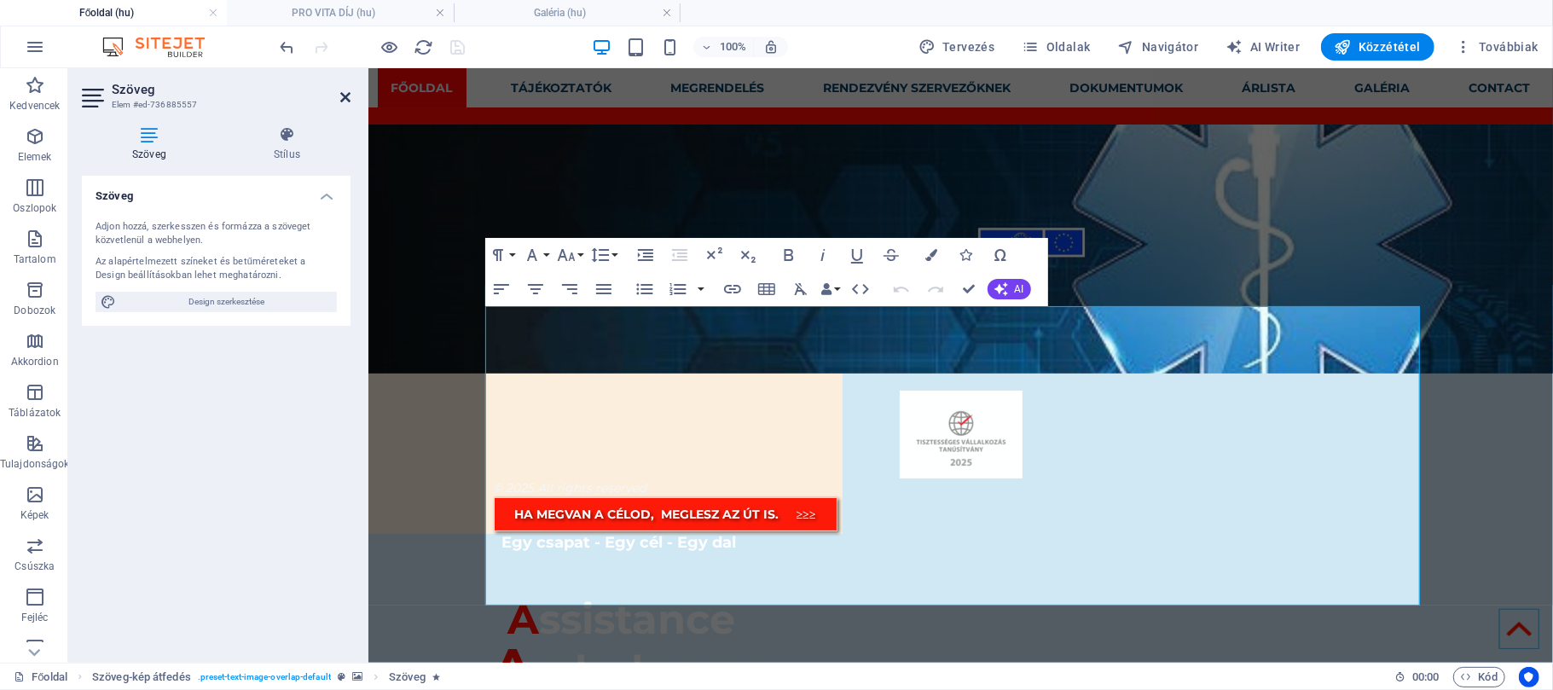
click at [345, 94] on icon at bounding box center [345, 97] width 10 height 14
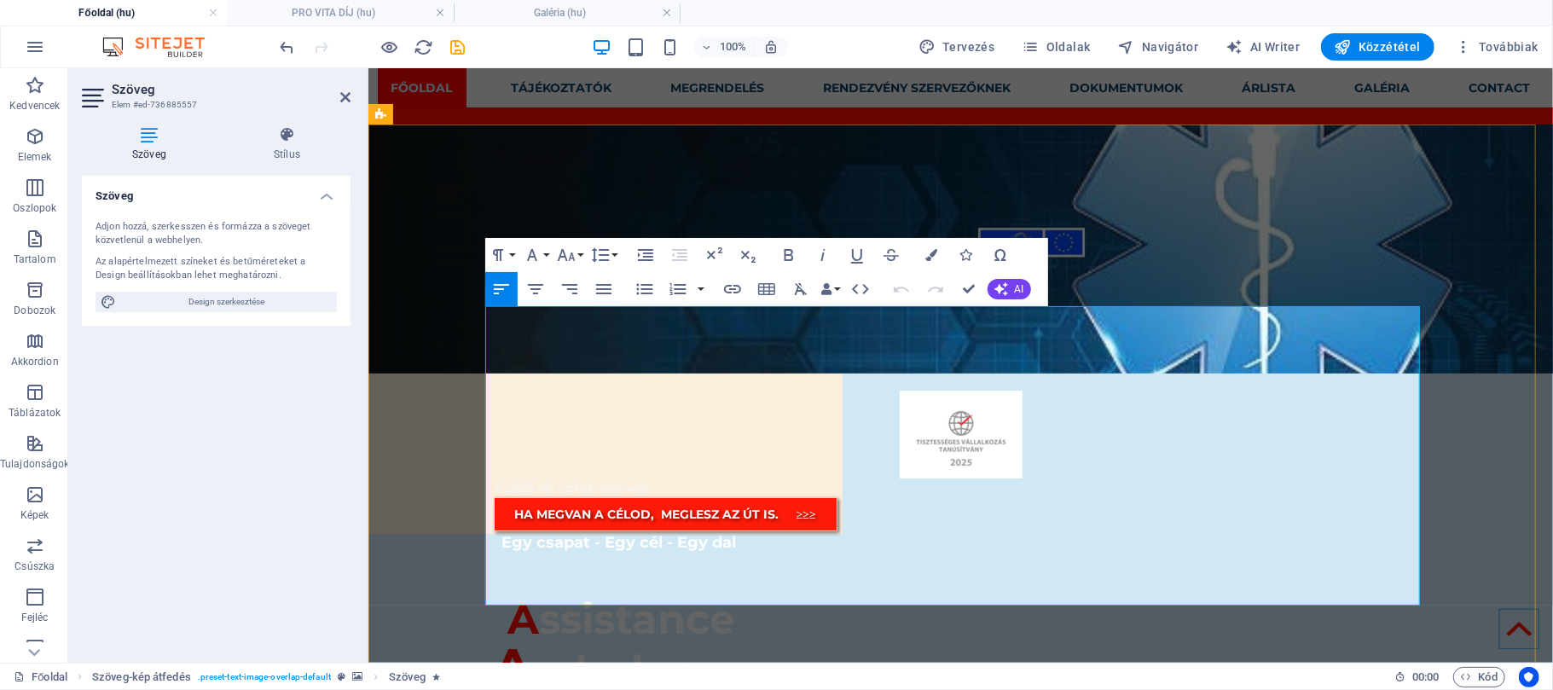
click at [343, 102] on icon at bounding box center [345, 97] width 10 height 14
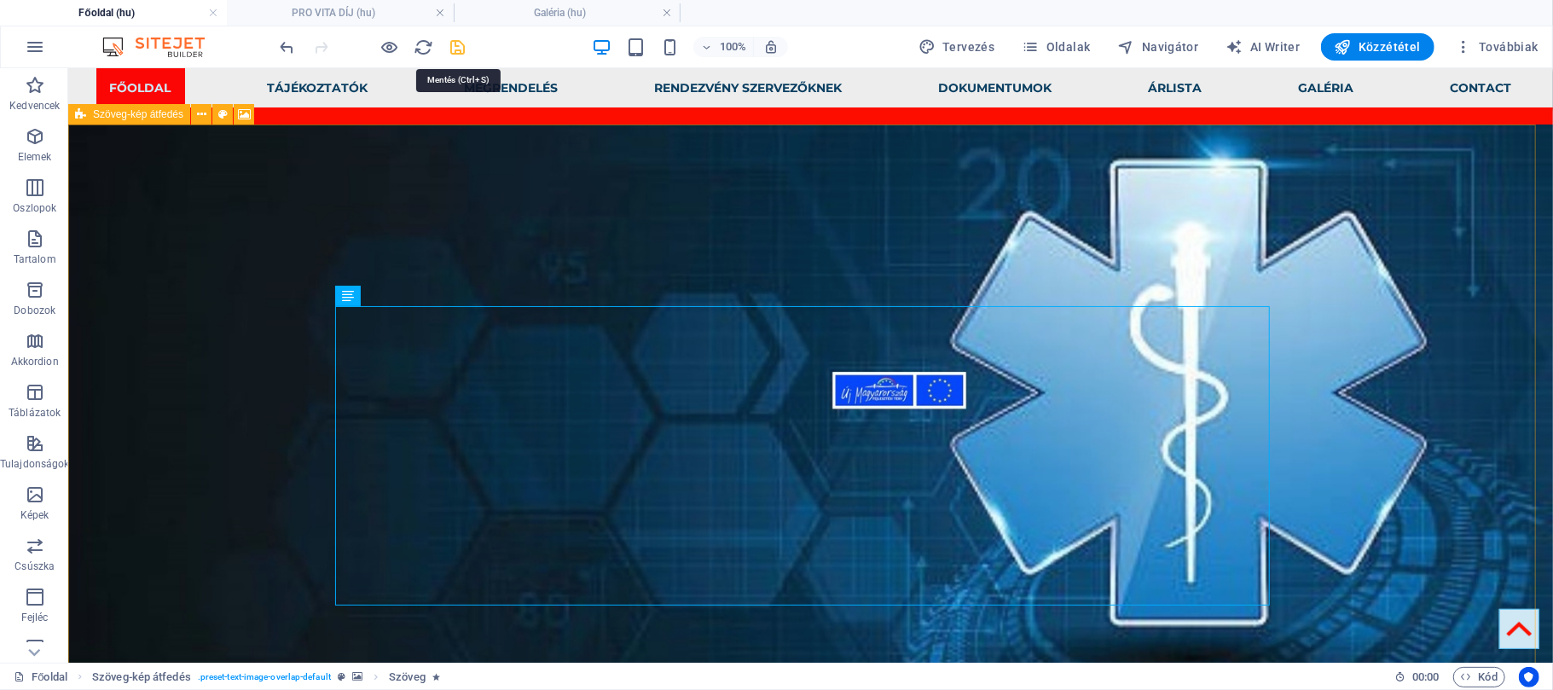
click at [458, 55] on icon "save" at bounding box center [459, 48] width 20 height 20
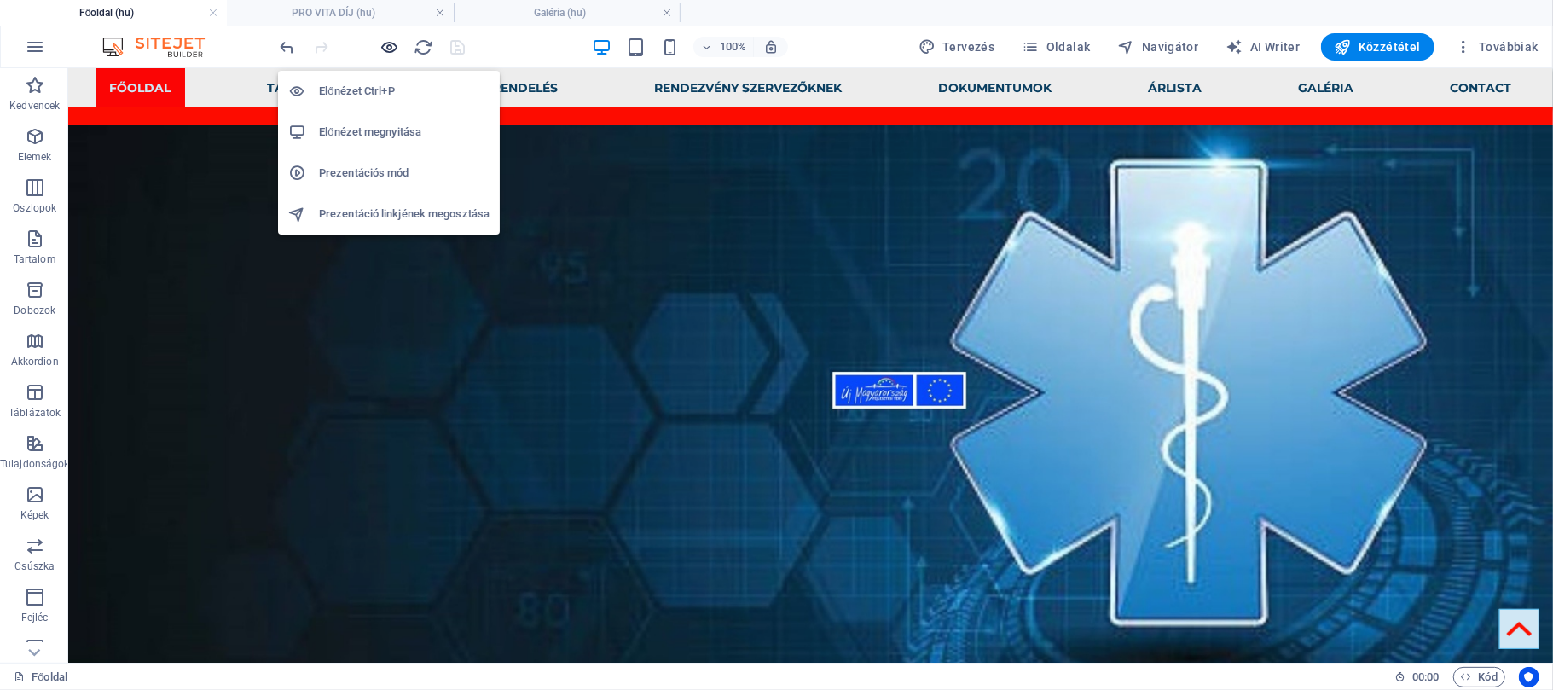
click at [391, 48] on icon "button" at bounding box center [390, 48] width 20 height 20
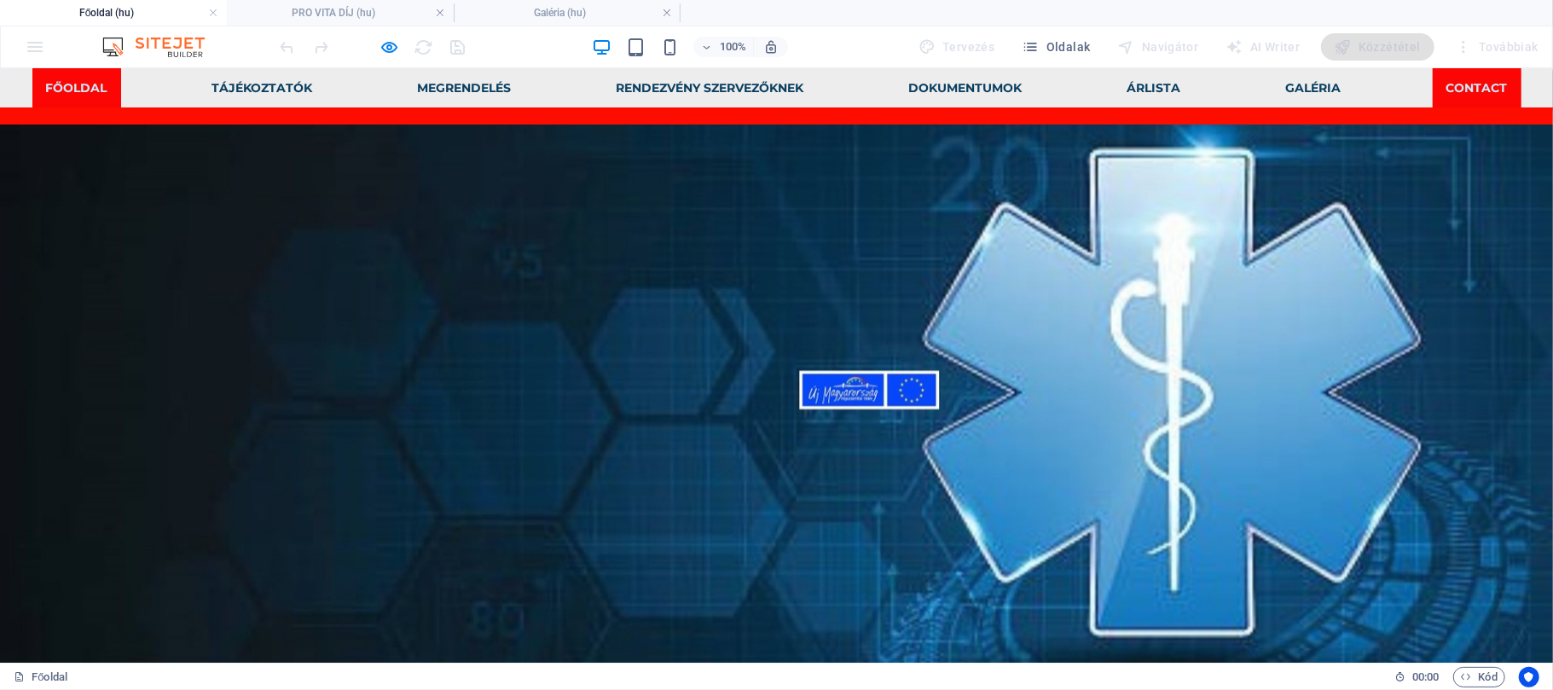
click at [1445, 83] on link "Contact" at bounding box center [1477, 86] width 89 height 39
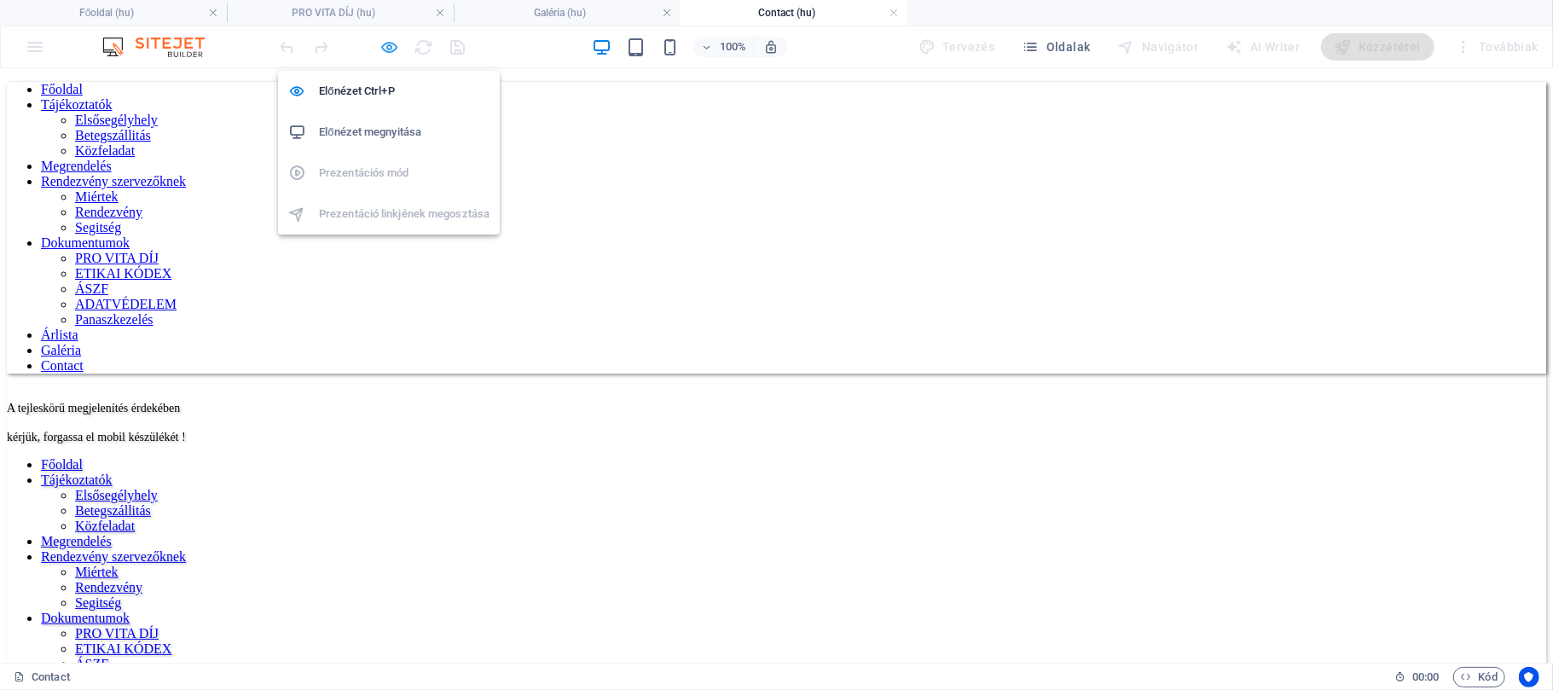
click at [387, 45] on icon "button" at bounding box center [390, 48] width 20 height 20
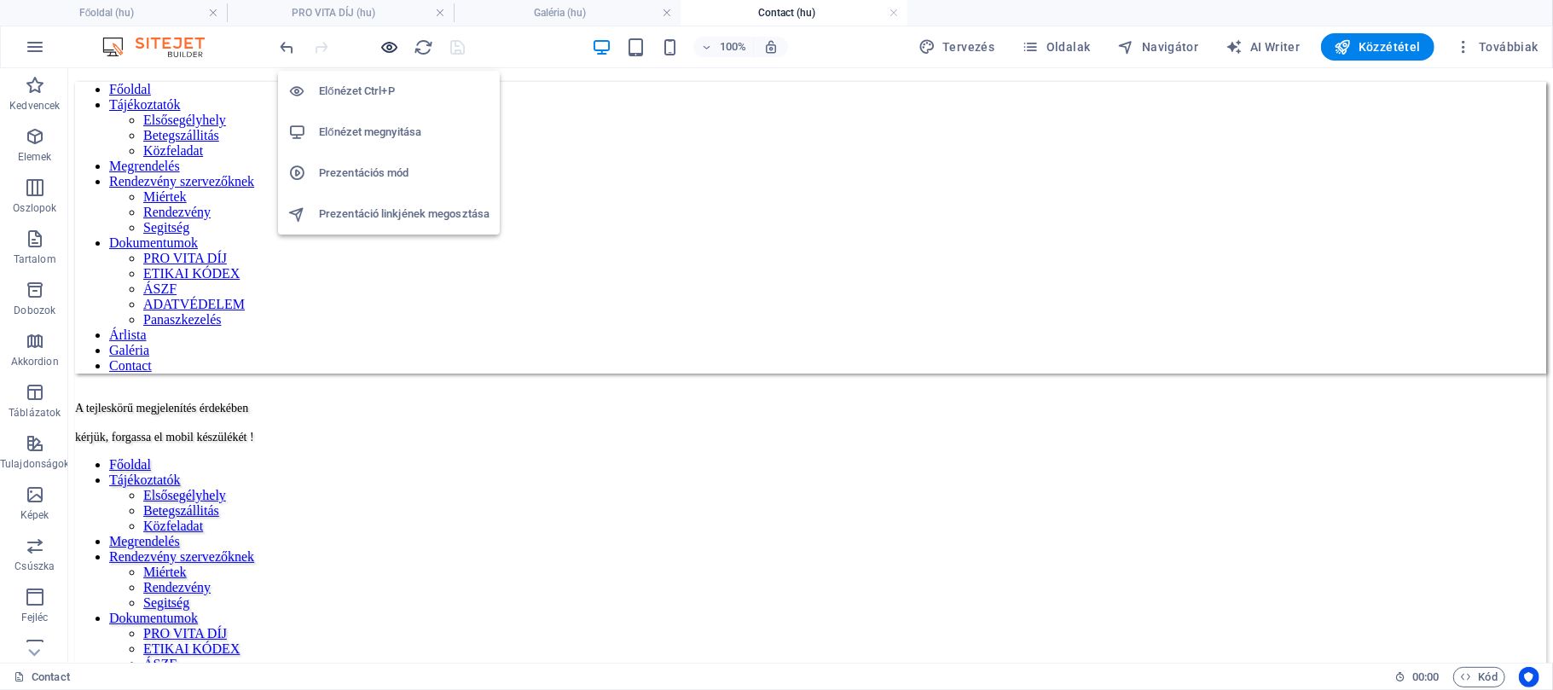
click at [387, 46] on icon "button" at bounding box center [390, 48] width 20 height 20
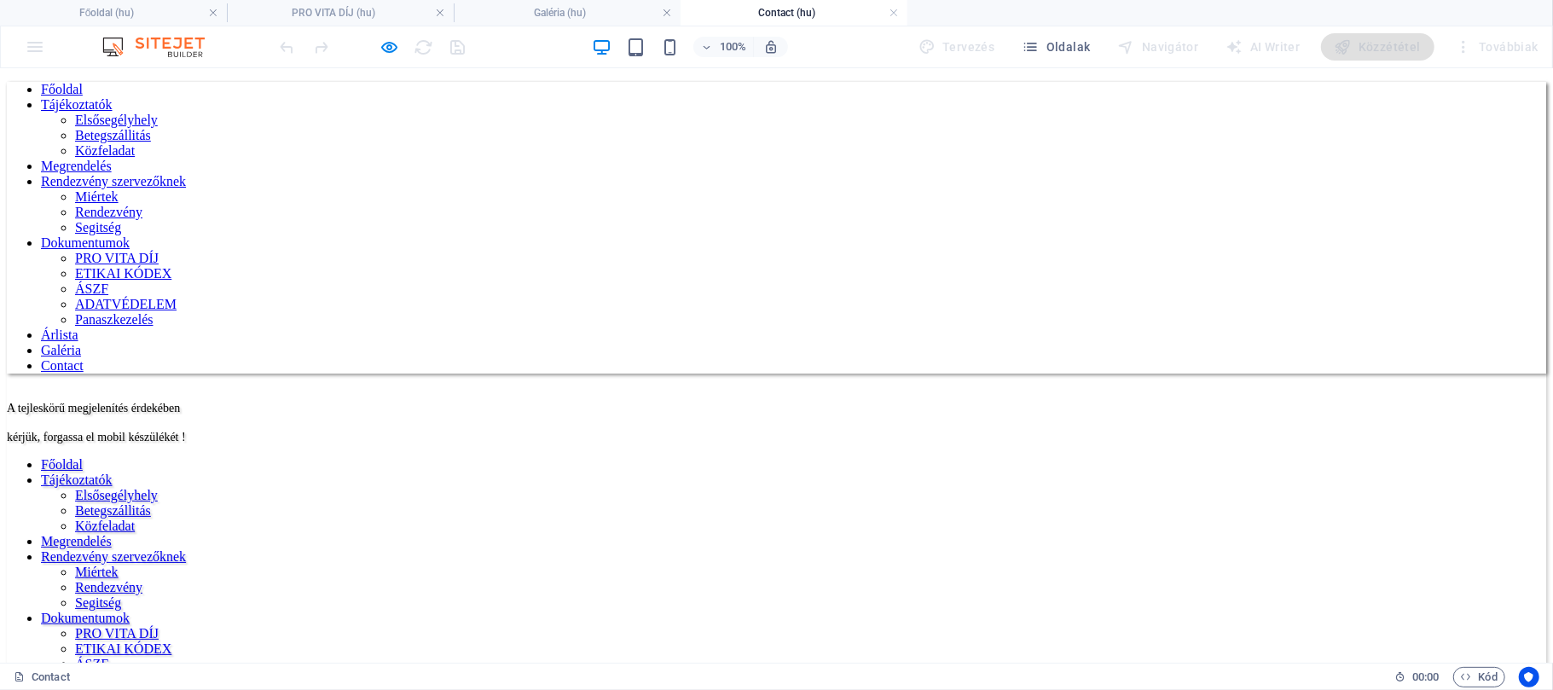
click at [83, 85] on link "Főoldal" at bounding box center [62, 88] width 42 height 14
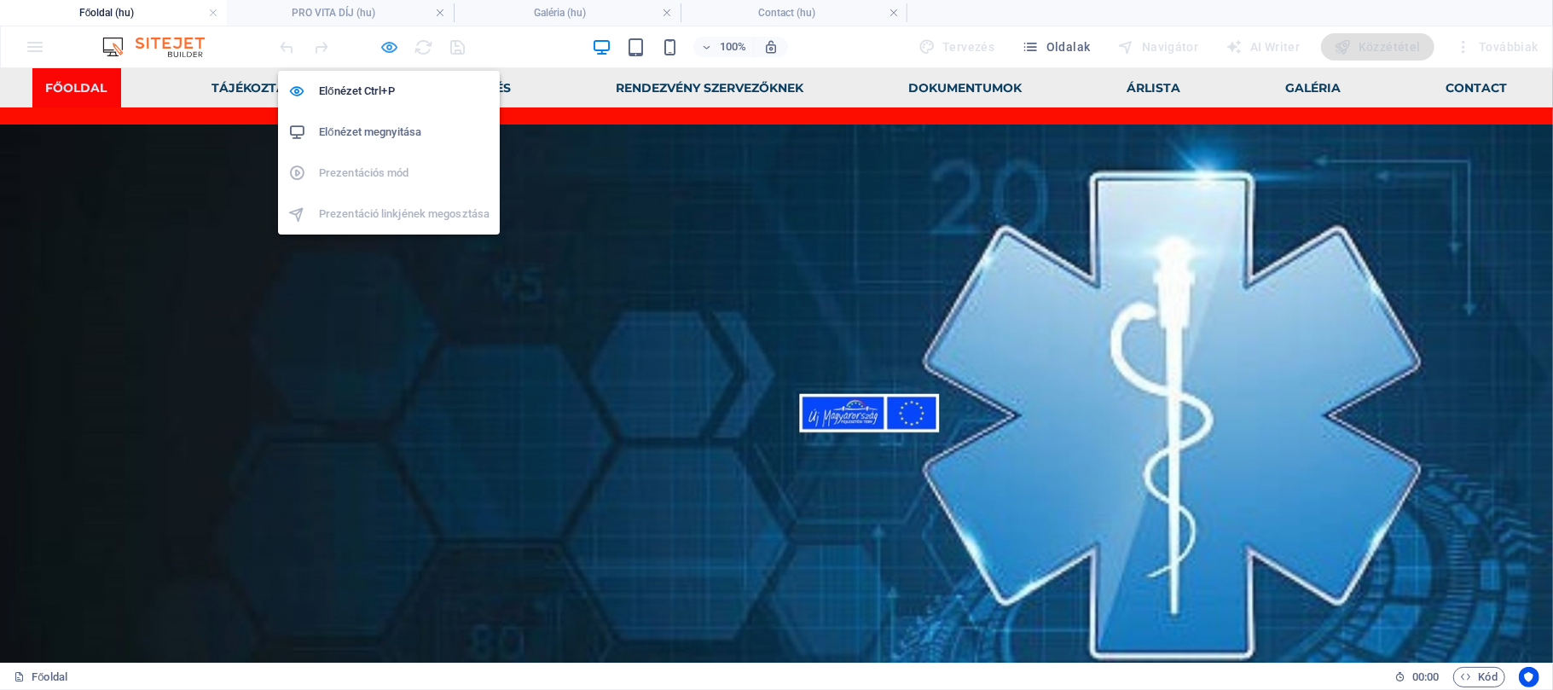
click at [396, 42] on icon "button" at bounding box center [390, 48] width 20 height 20
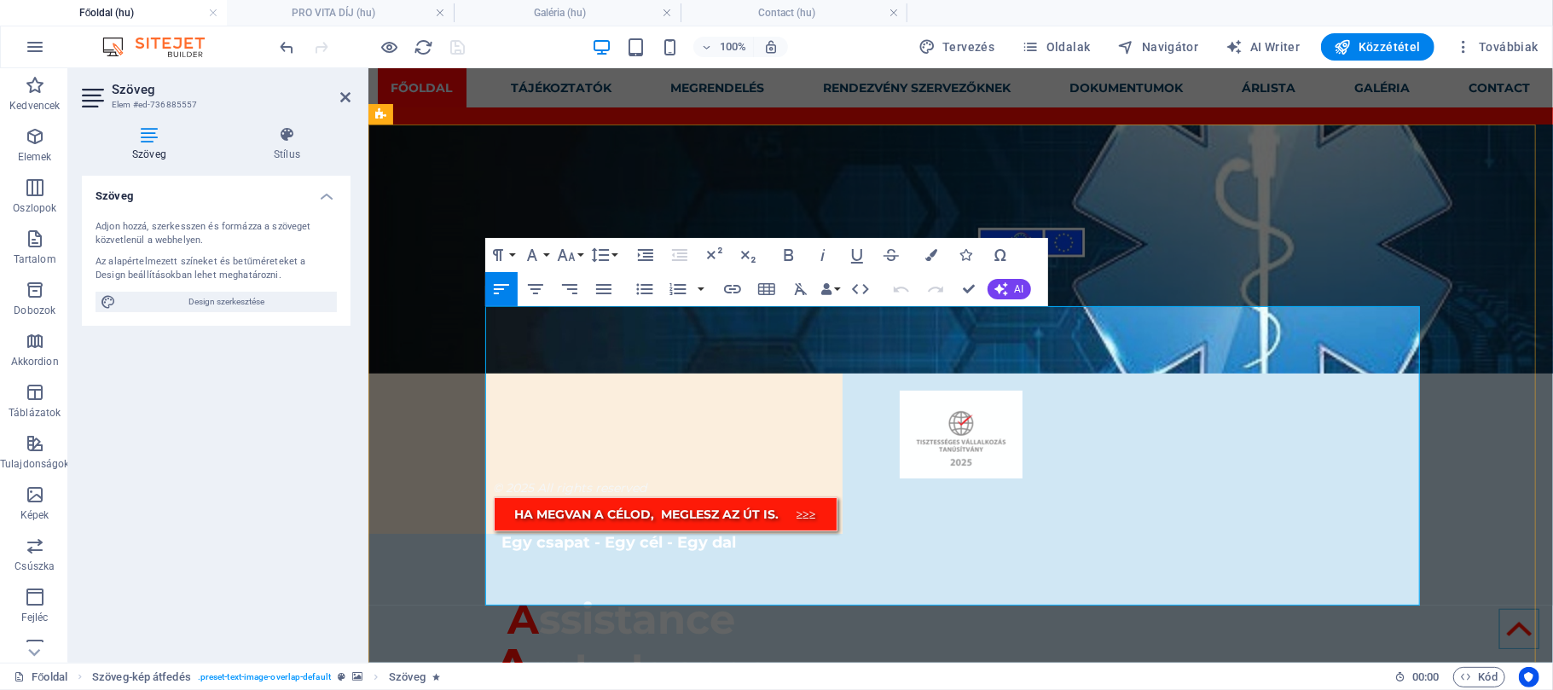
click at [507, 593] on span "A" at bounding box center [523, 617] width 32 height 49
click at [287, 143] on h4 "Stílus" at bounding box center [286, 144] width 127 height 36
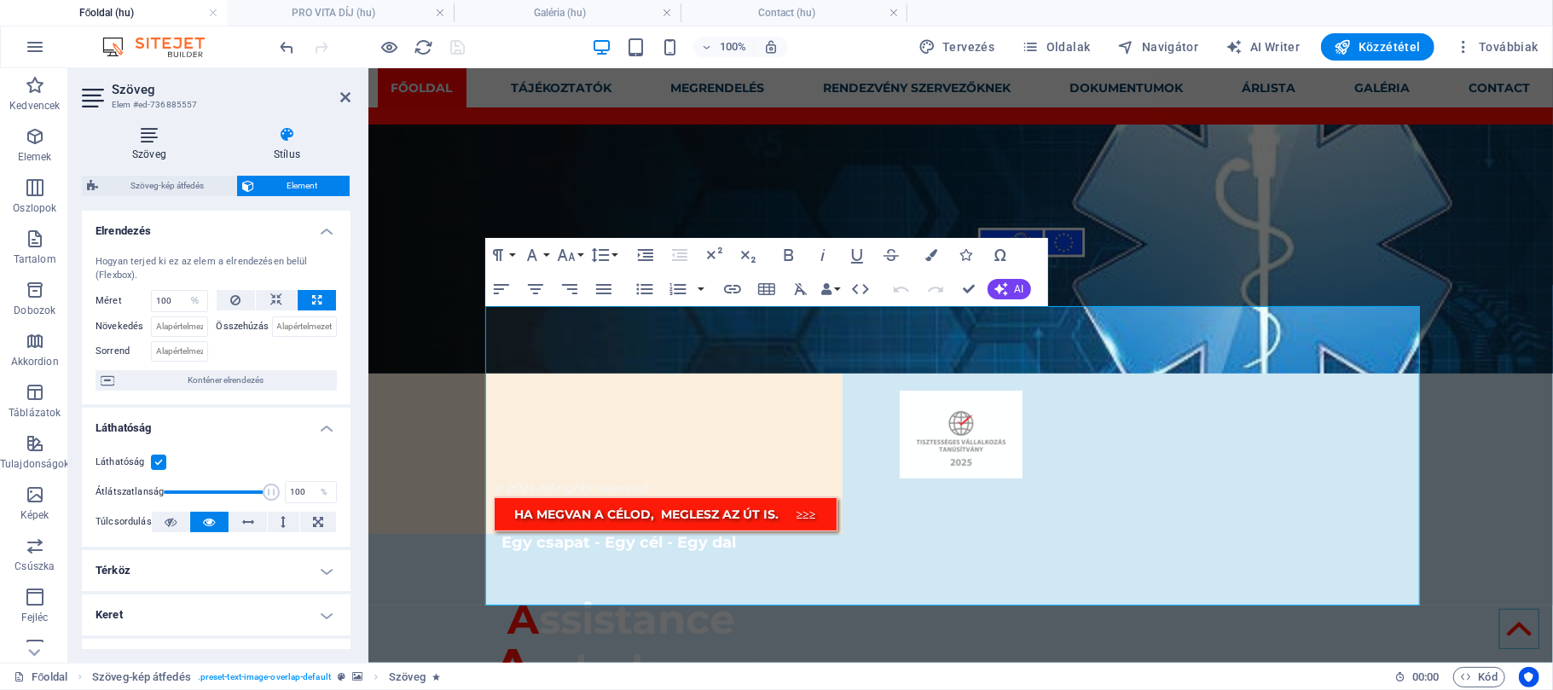
click at [155, 152] on h4 "Szöveg" at bounding box center [153, 144] width 142 height 36
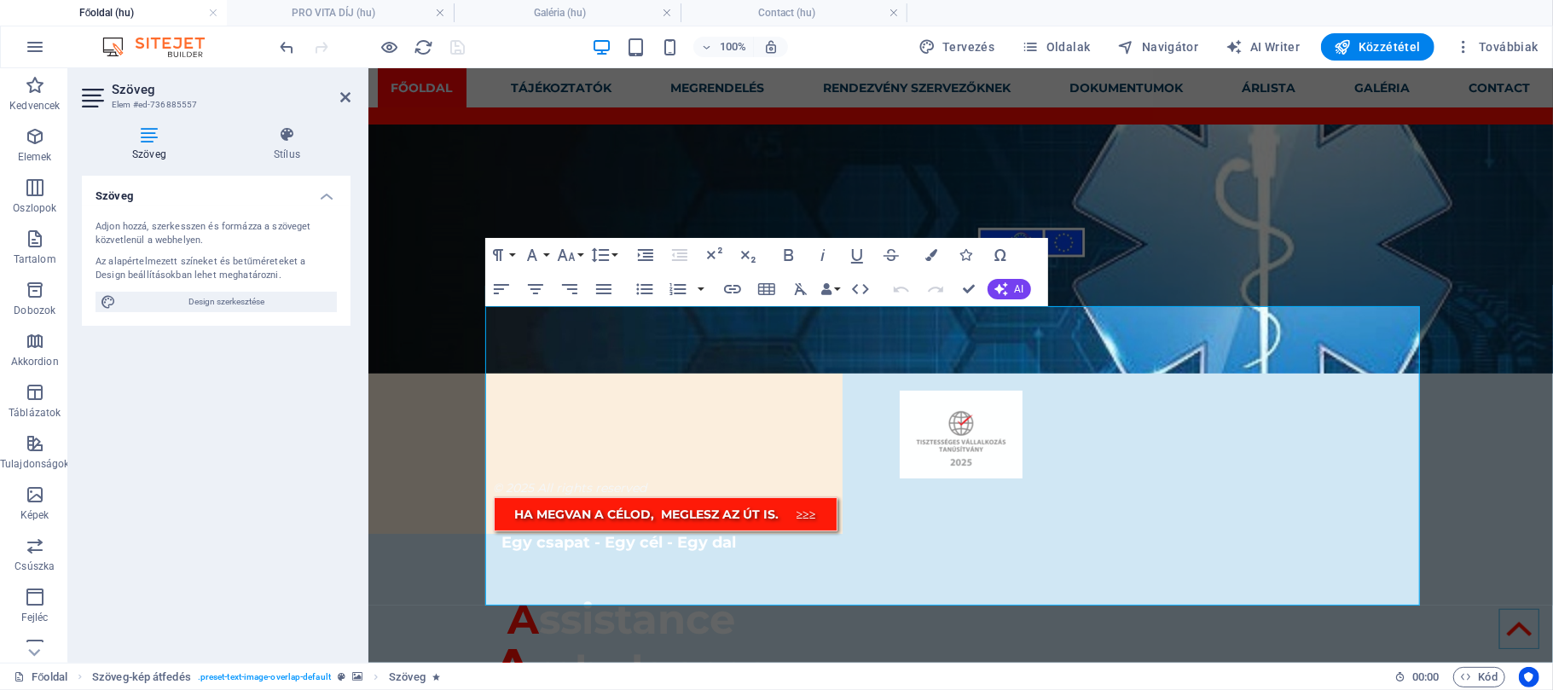
click at [351, 100] on aside "Szöveg Elem #ed-736885557 Szöveg Stílus Szöveg Adjon hozzá, szerkesszen és form…" at bounding box center [218, 365] width 300 height 594
click at [344, 96] on icon at bounding box center [345, 97] width 10 height 14
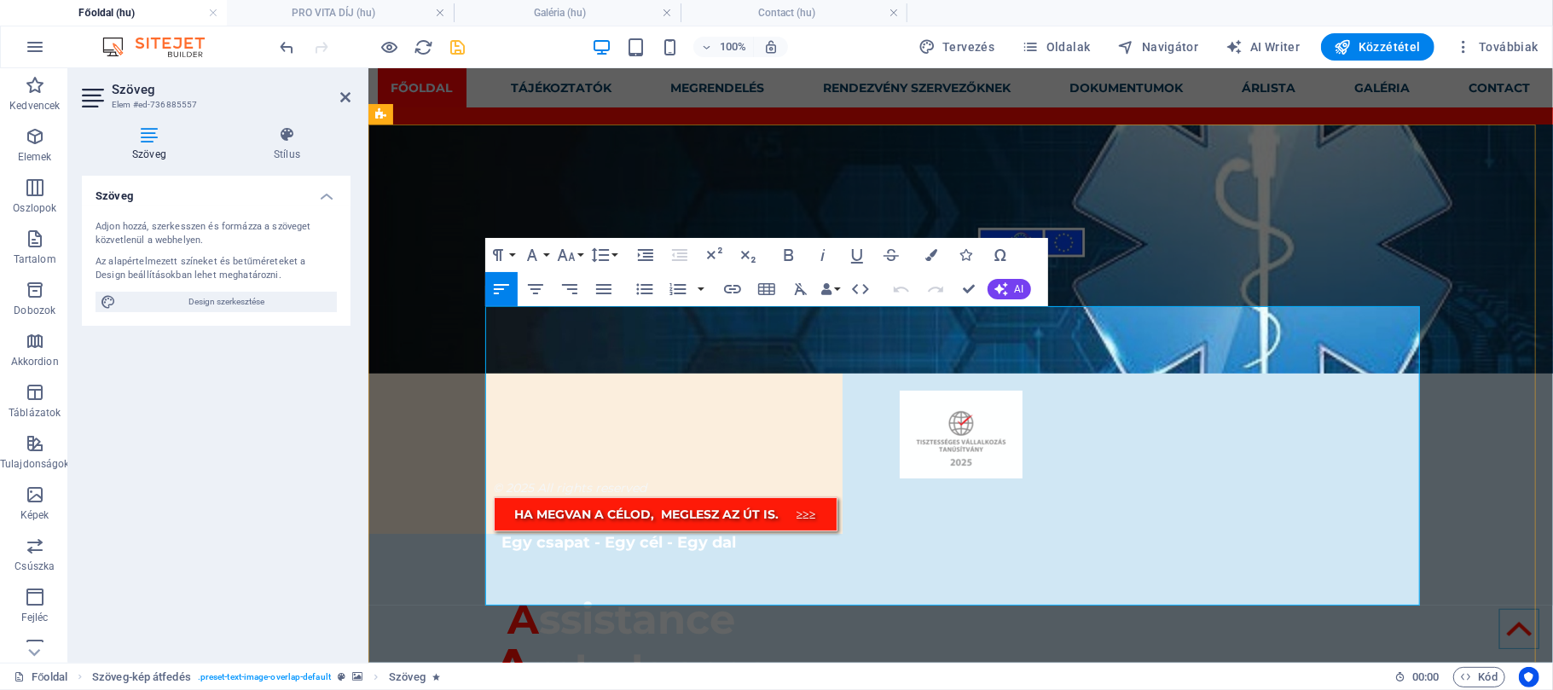
click at [495, 583] on span at bounding box center [500, 614] width 14 height 62
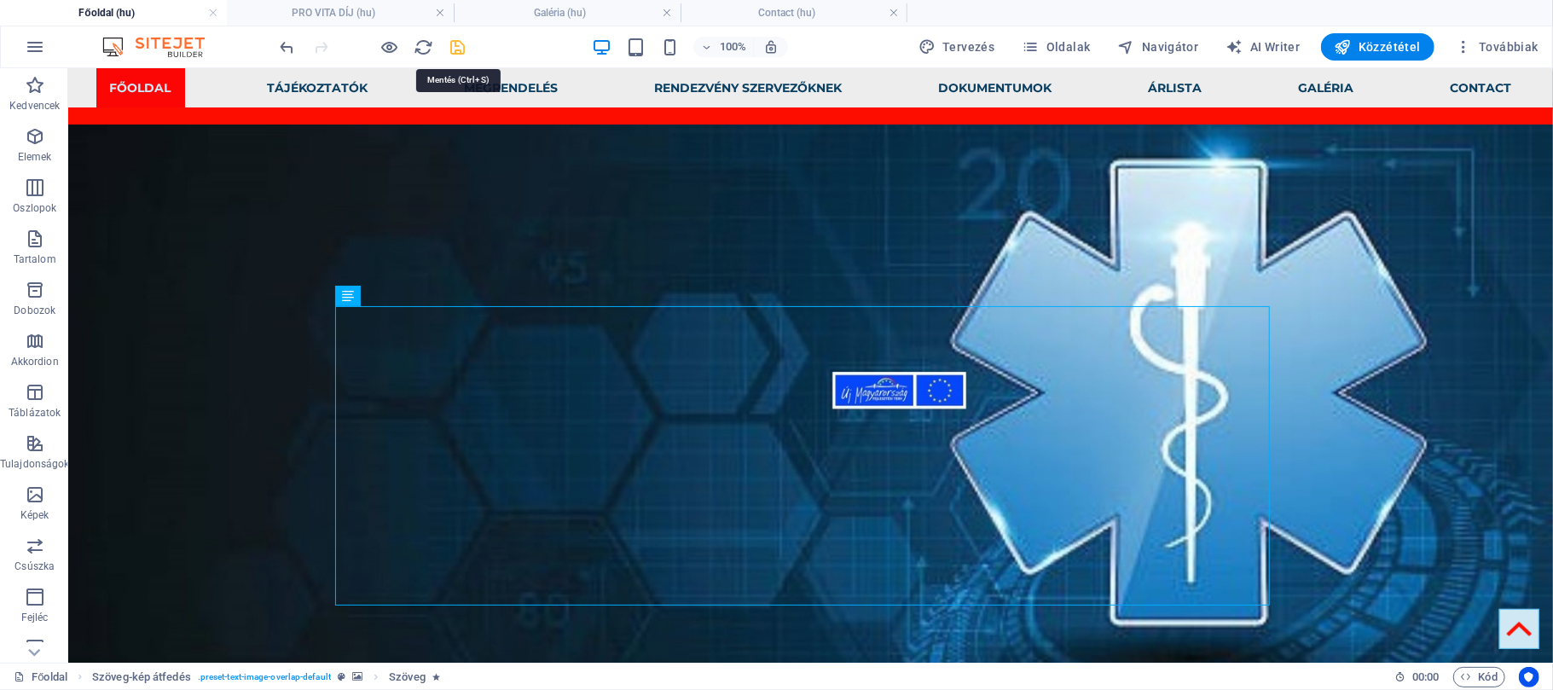
click at [454, 51] on icon "save" at bounding box center [459, 48] width 20 height 20
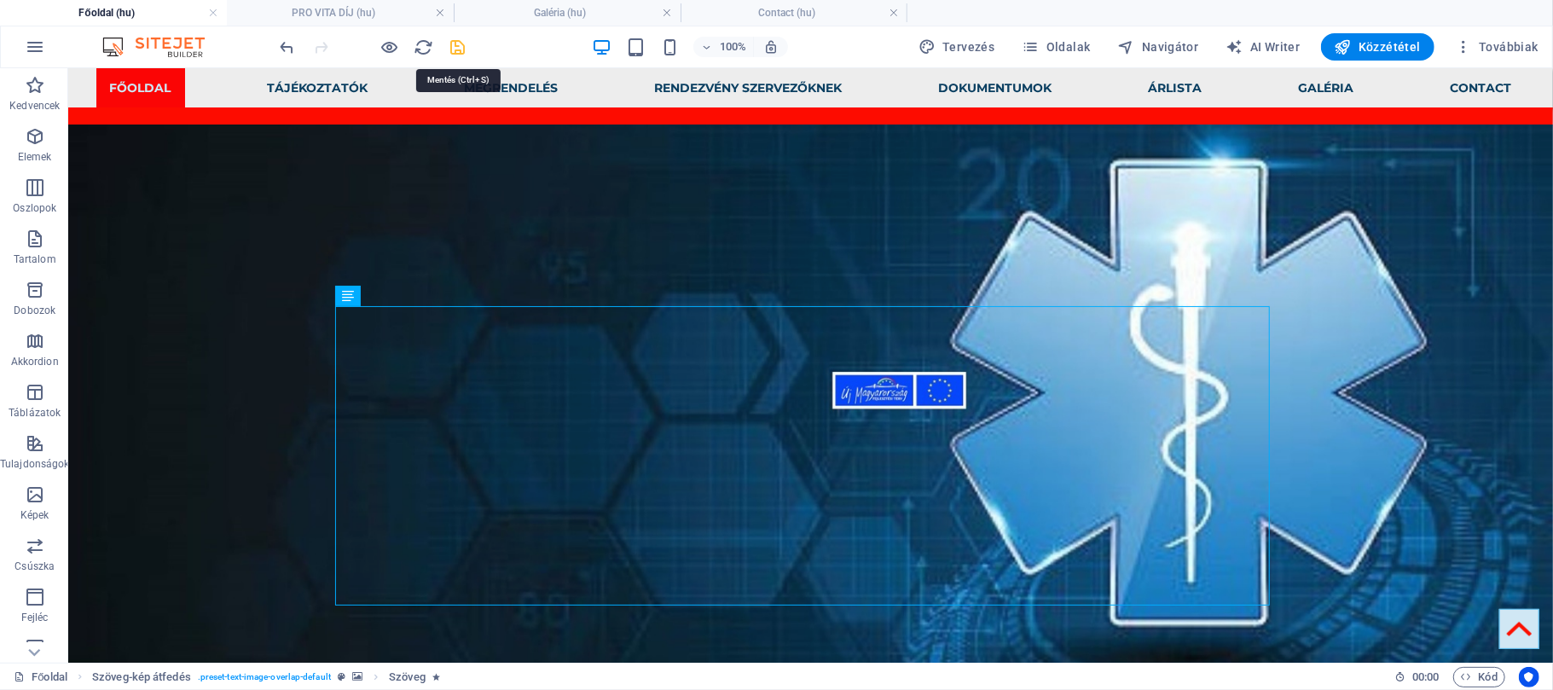
click at [457, 46] on icon "save" at bounding box center [459, 48] width 20 height 20
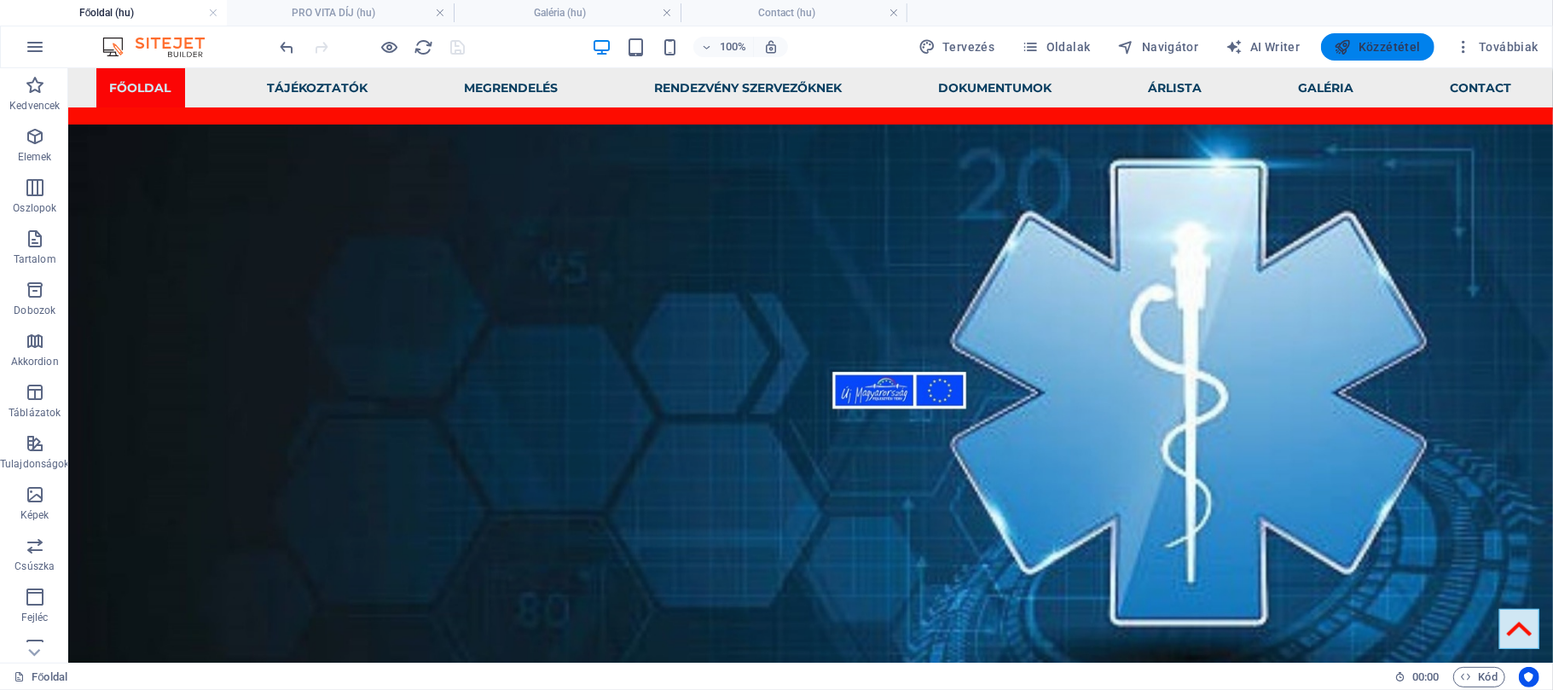
click at [1344, 49] on icon "button" at bounding box center [1343, 46] width 17 height 17
